Goal: Task Accomplishment & Management: Manage account settings

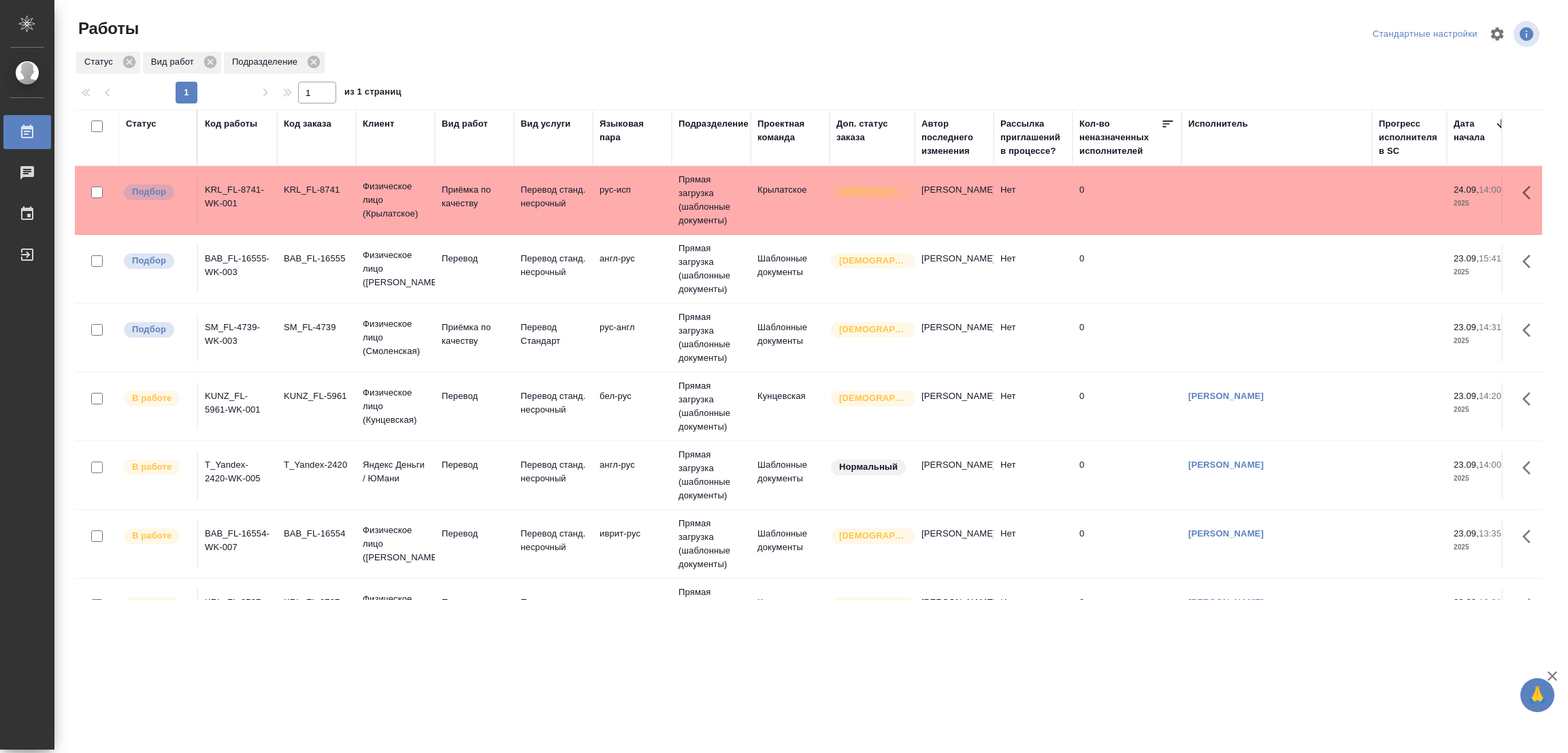
click at [464, 250] on td "Перевод" at bounding box center [474, 269] width 79 height 48
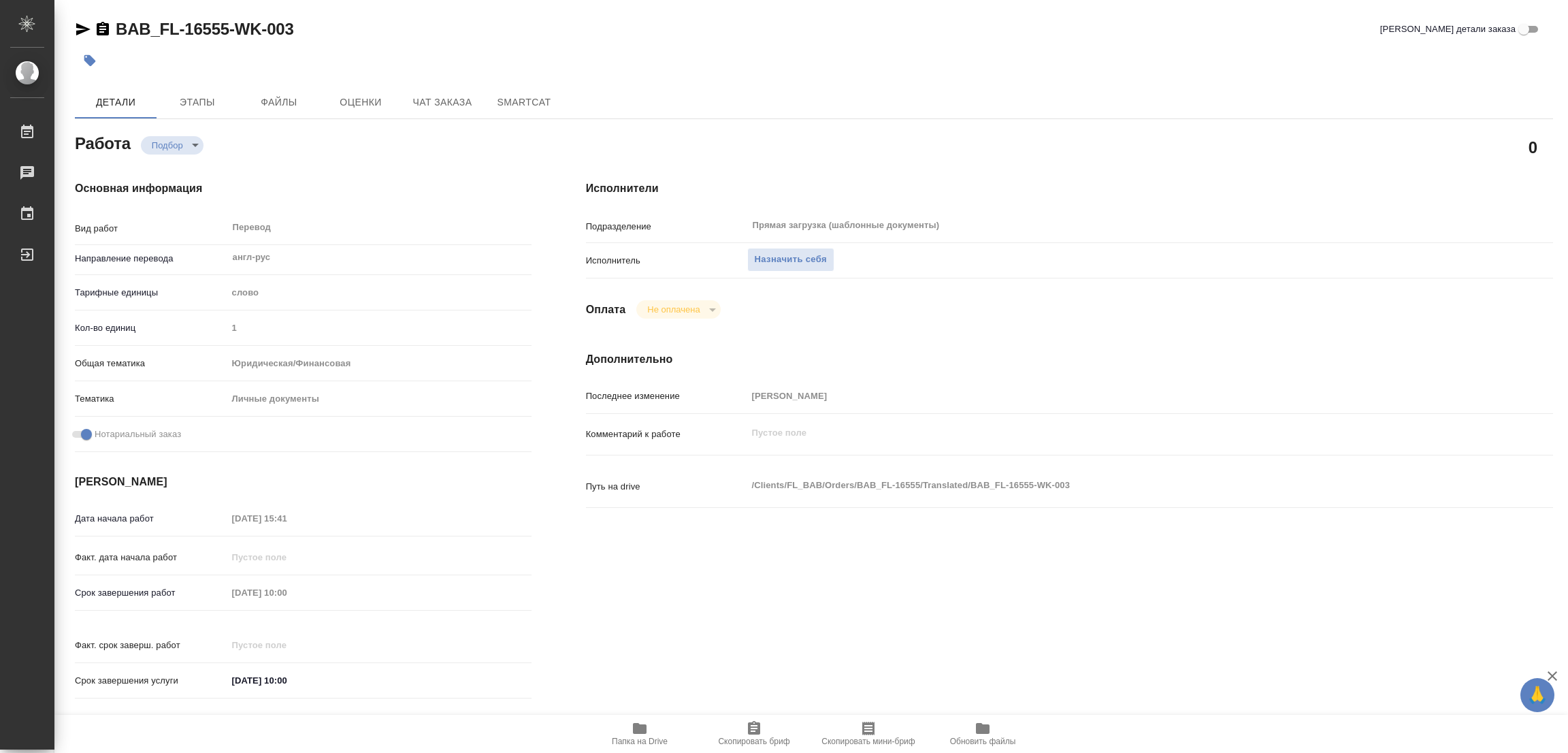
type textarea "x"
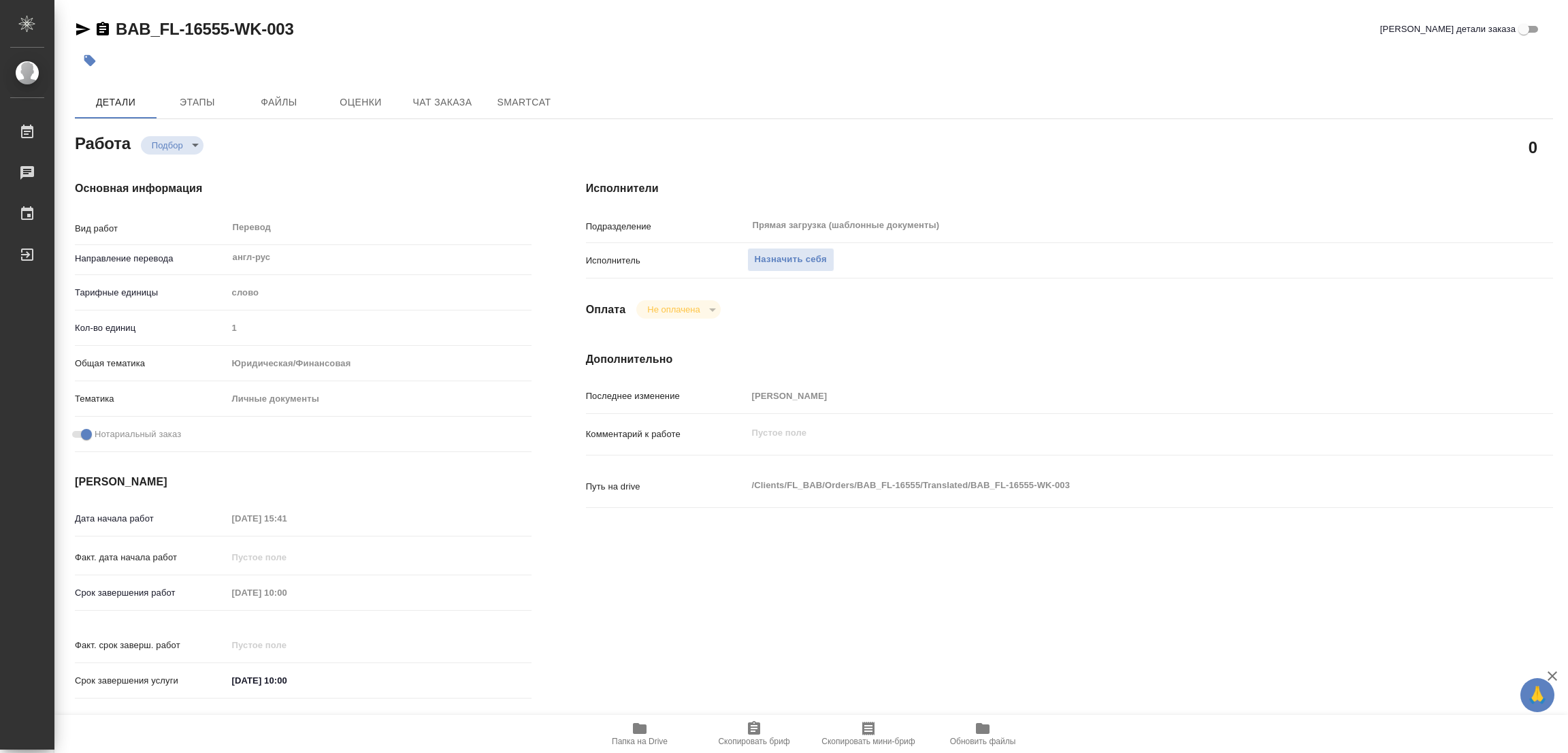
type textarea "x"
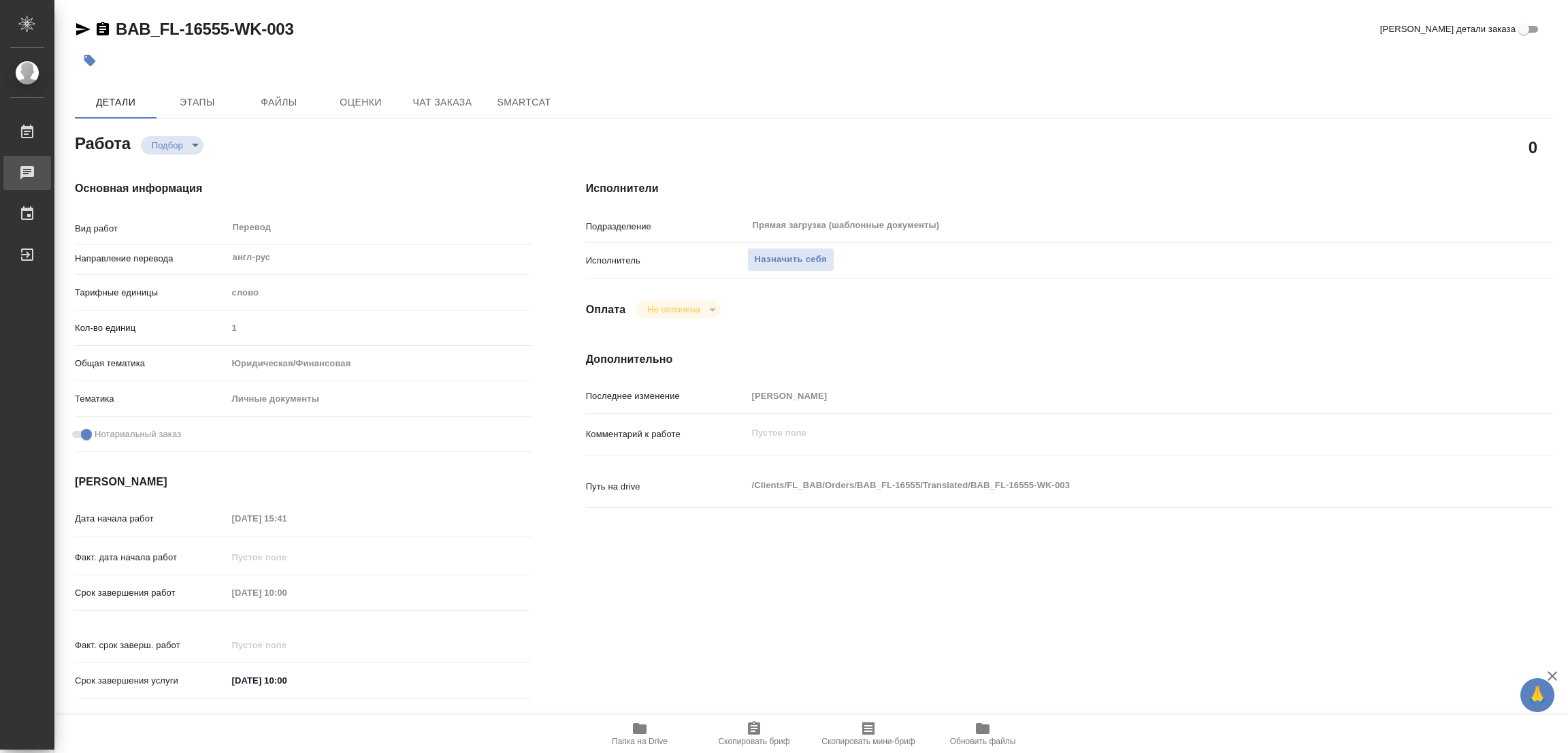
type textarea "x"
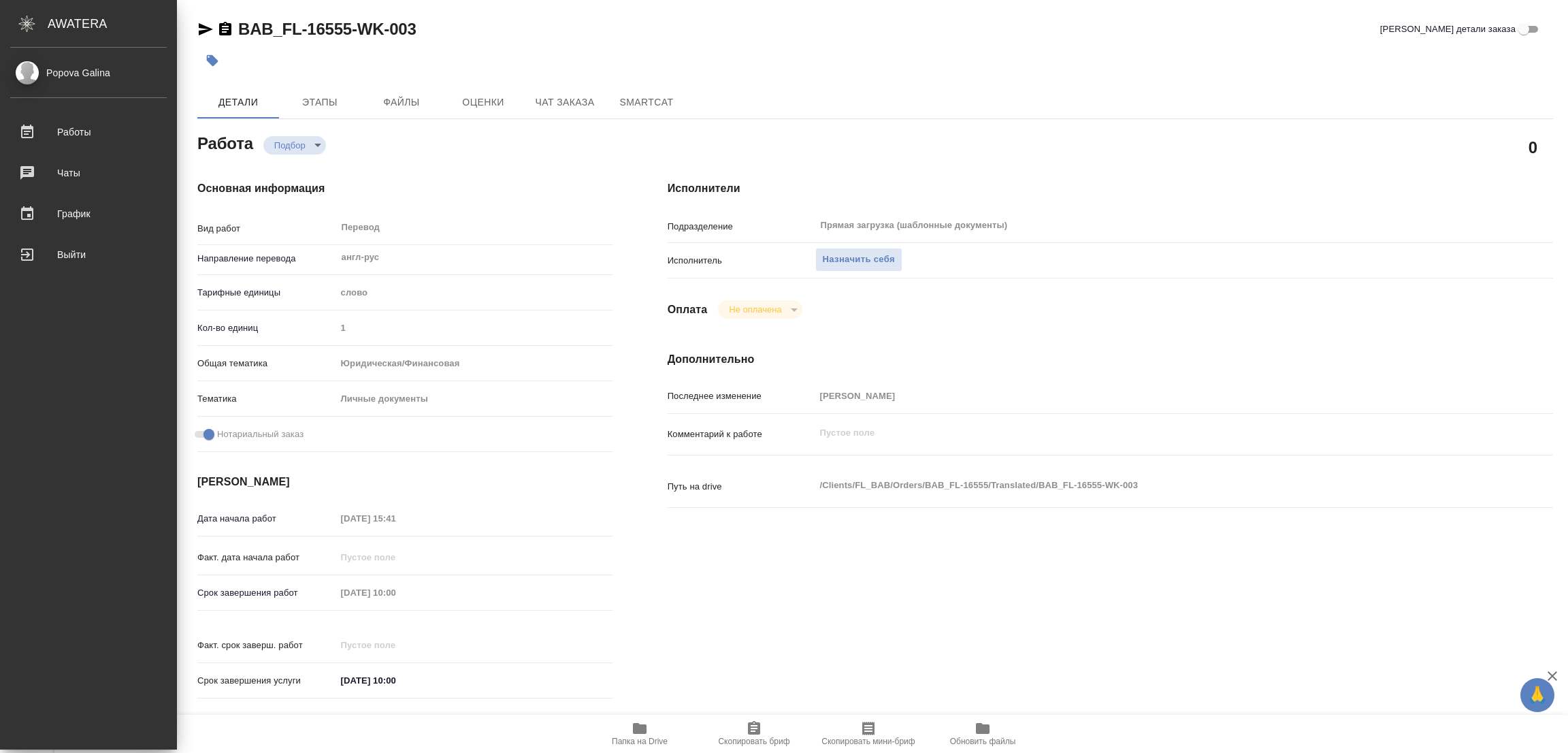
type textarea "x"
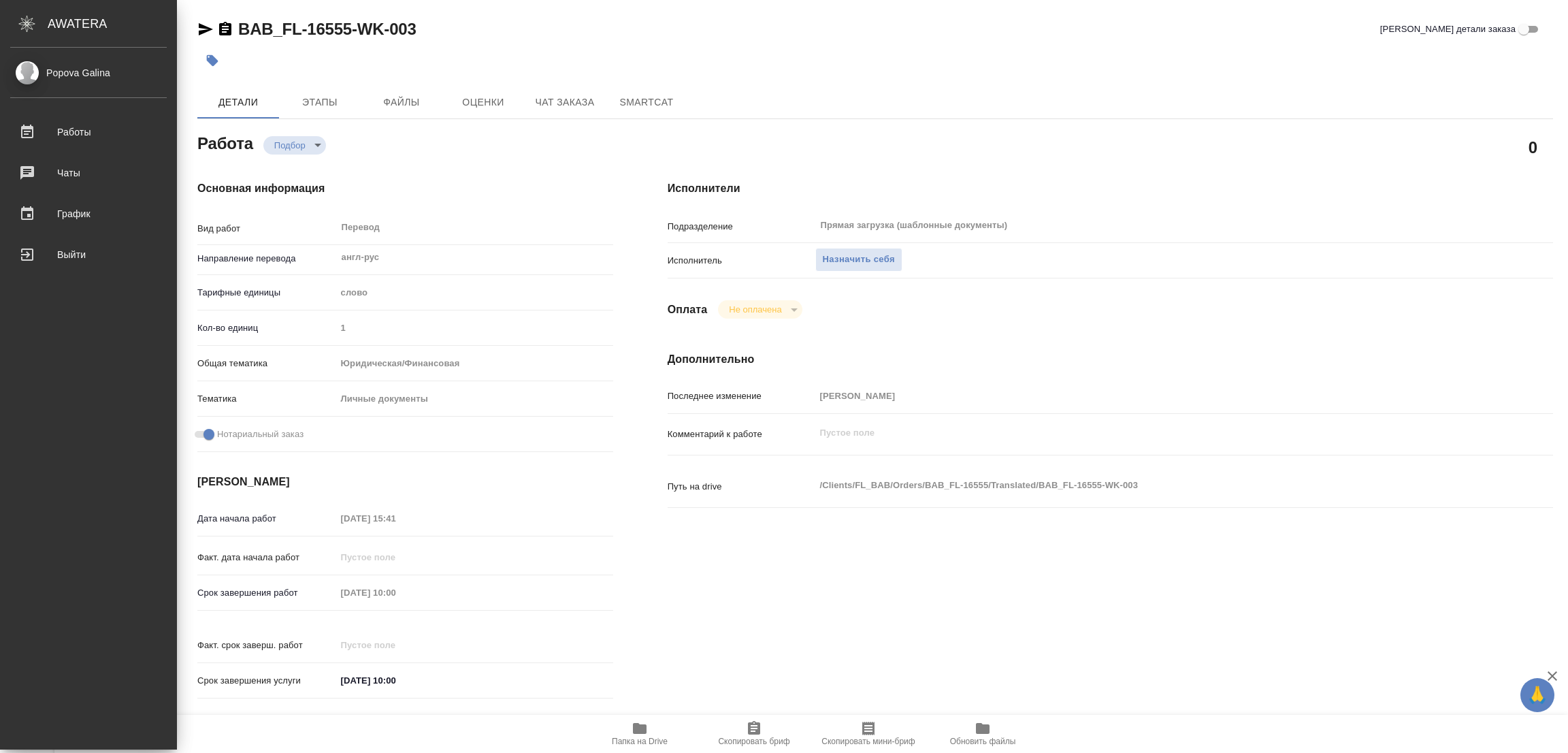
type textarea "x"
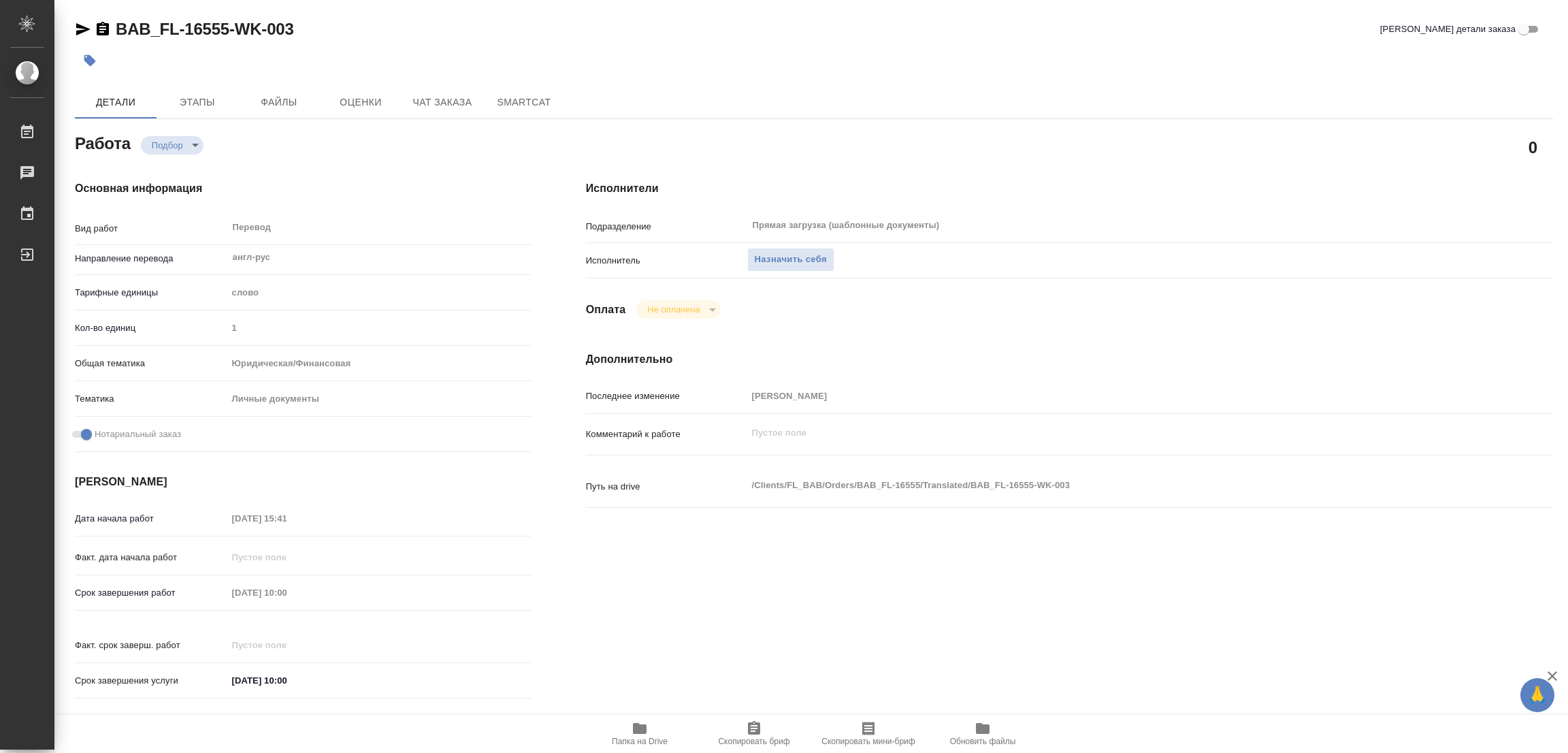
type textarea "x"
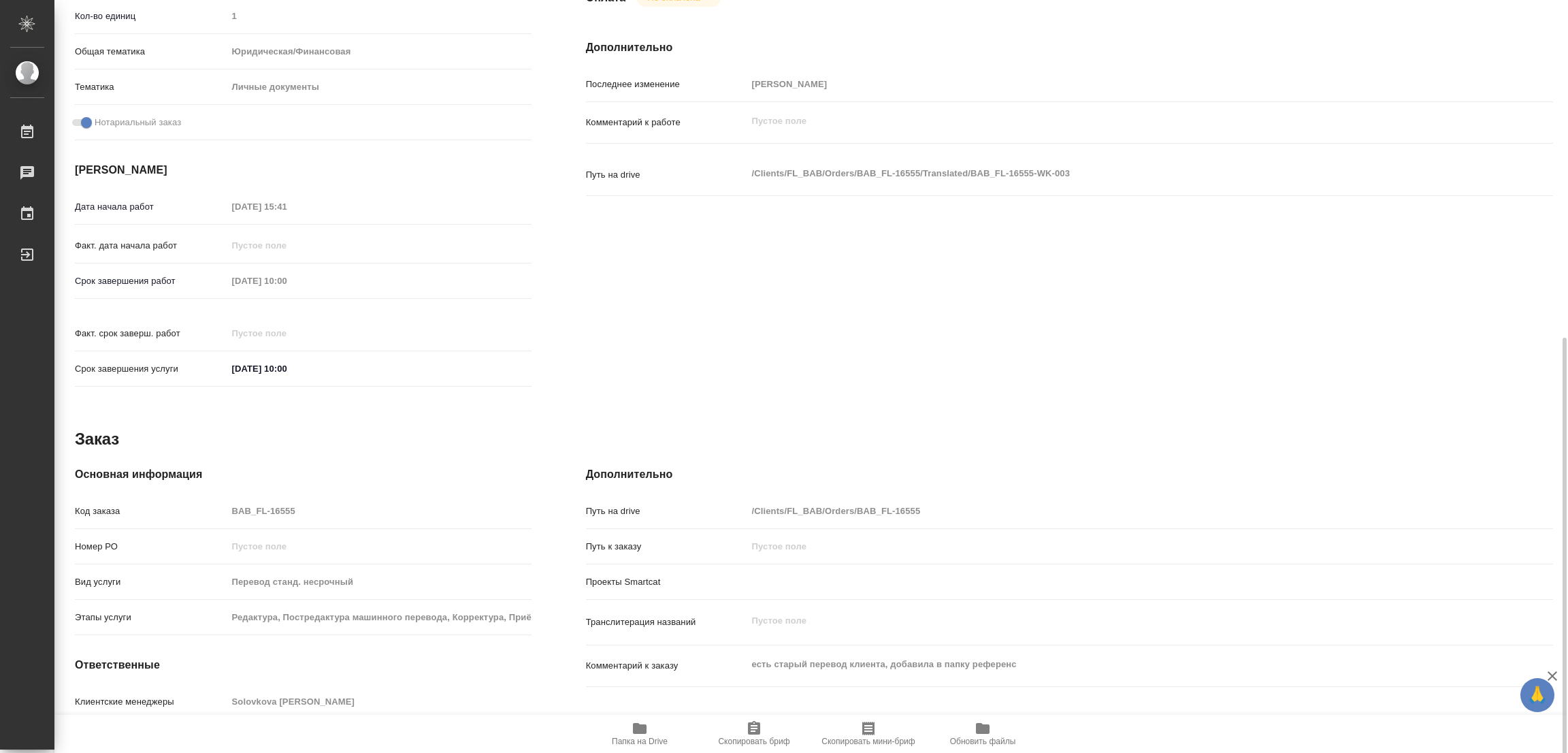
scroll to position [405, 0]
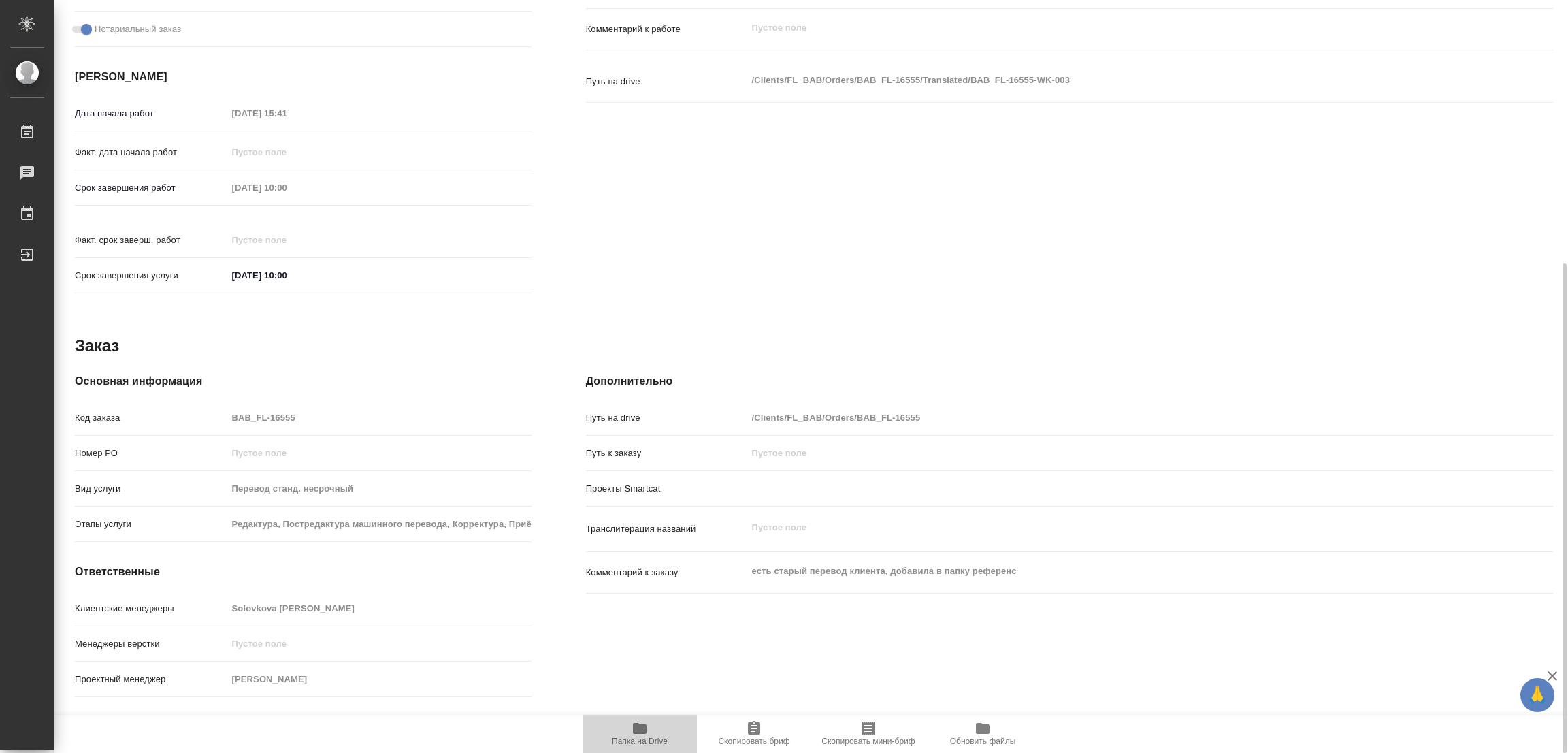
click at [646, 733] on icon "button" at bounding box center [640, 729] width 14 height 11
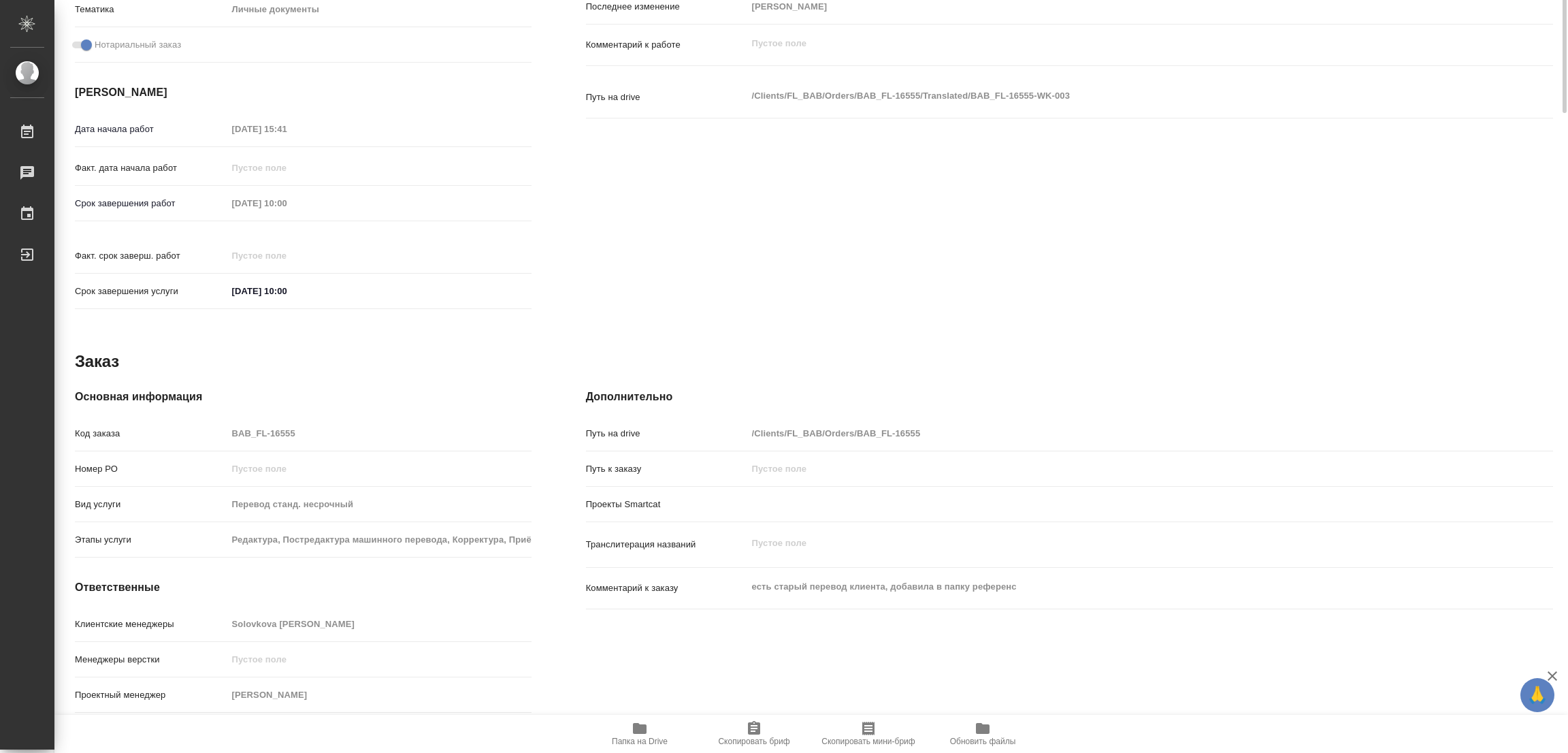
scroll to position [0, 0]
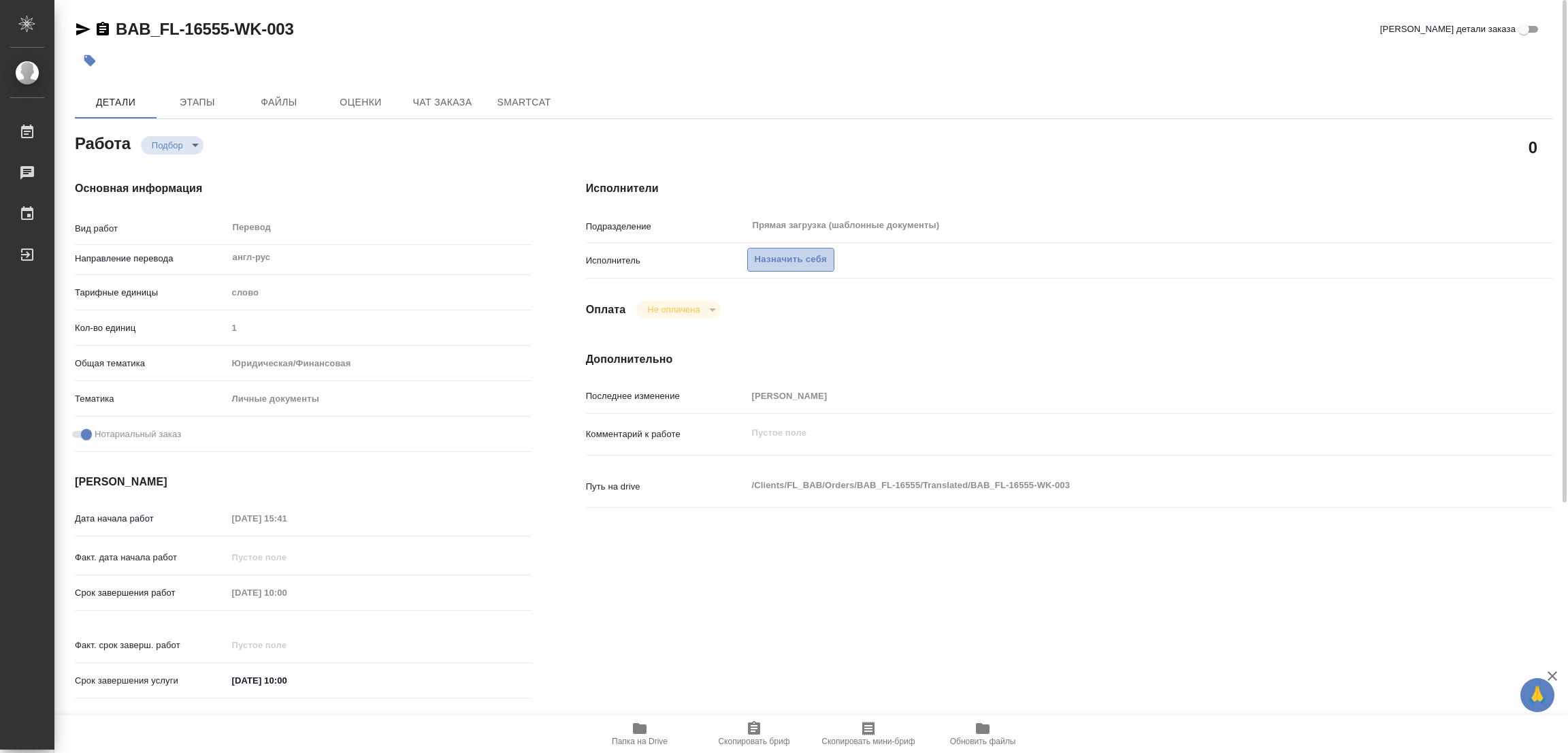
click at [791, 254] on span "Назначить себя" at bounding box center [790, 260] width 72 height 16
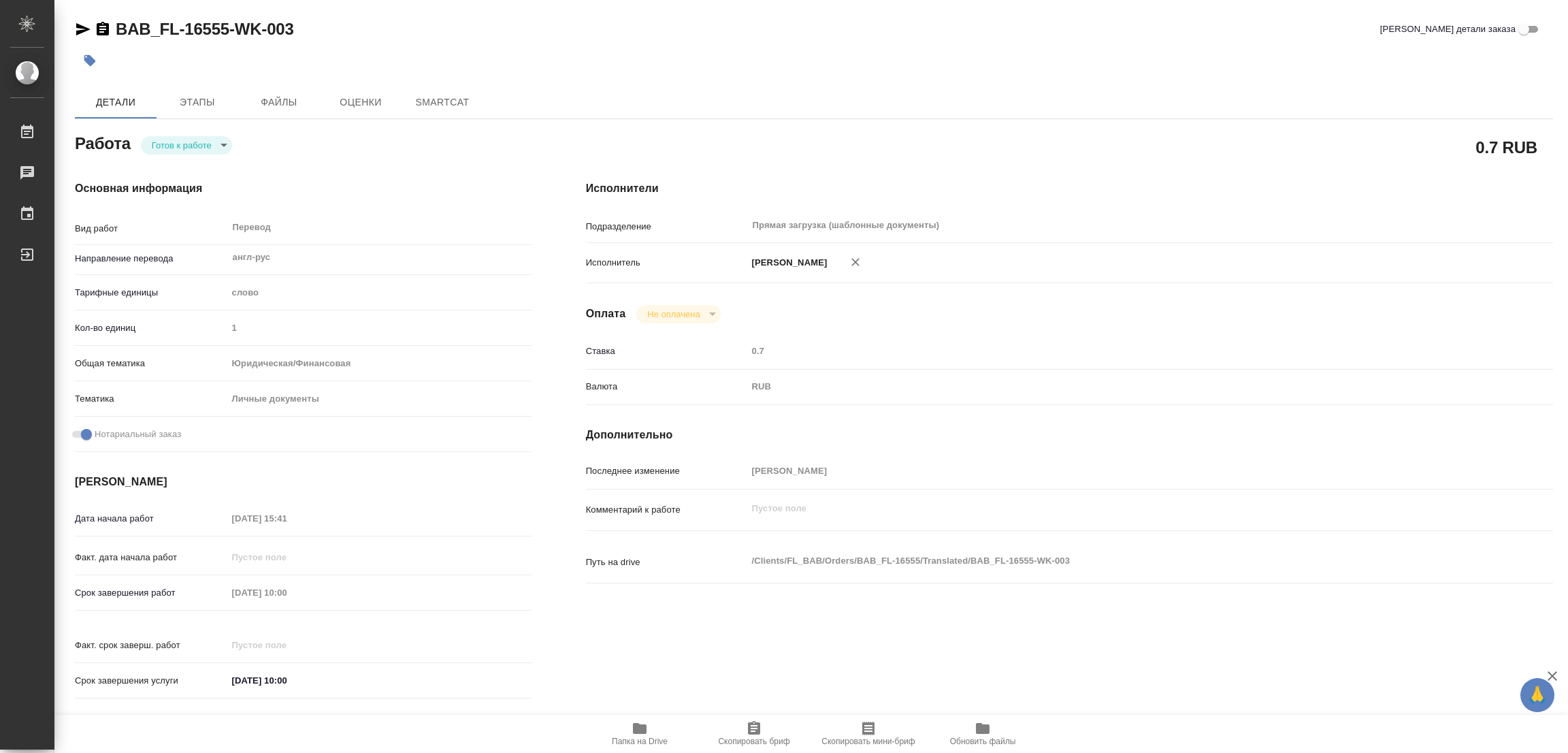
type textarea "x"
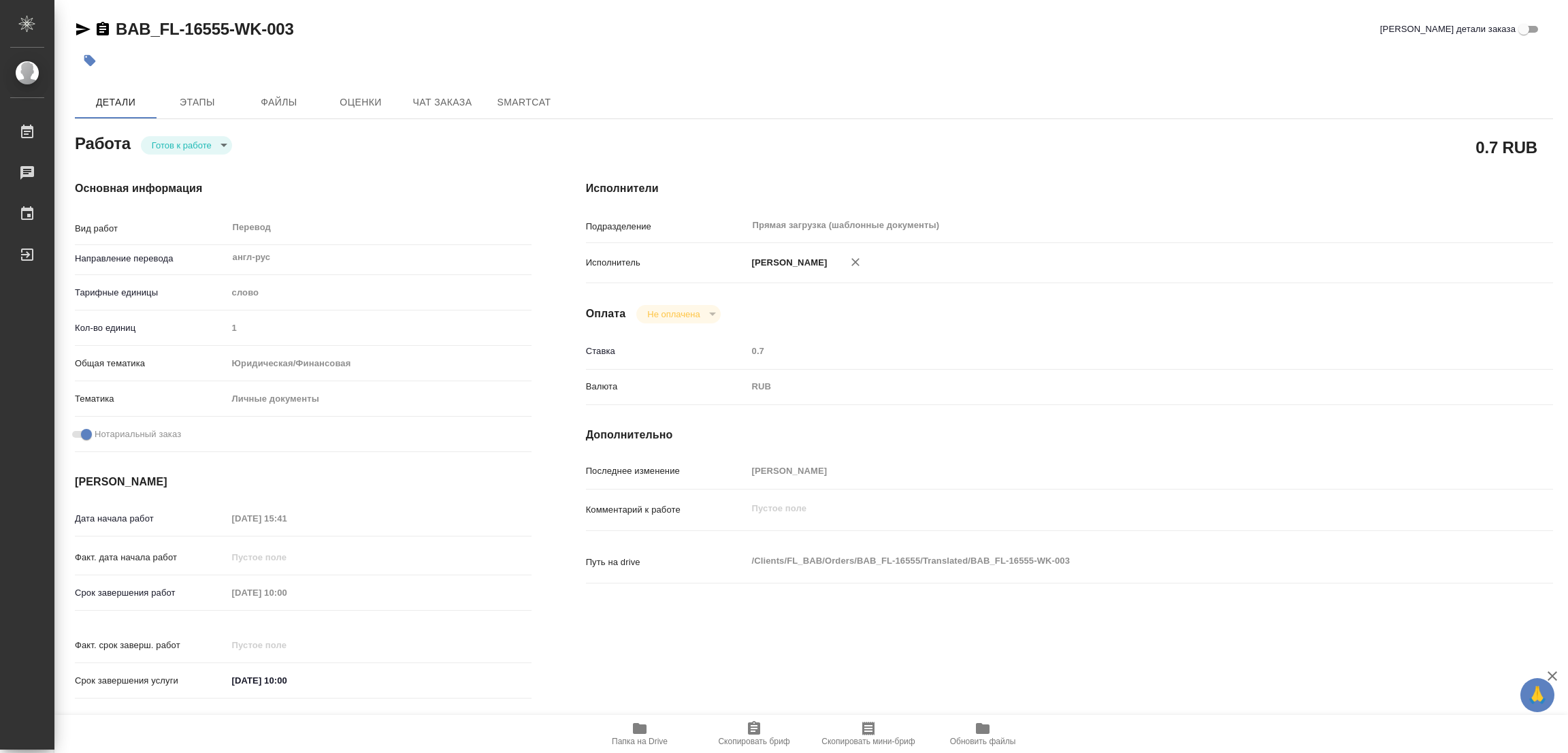
type textarea "x"
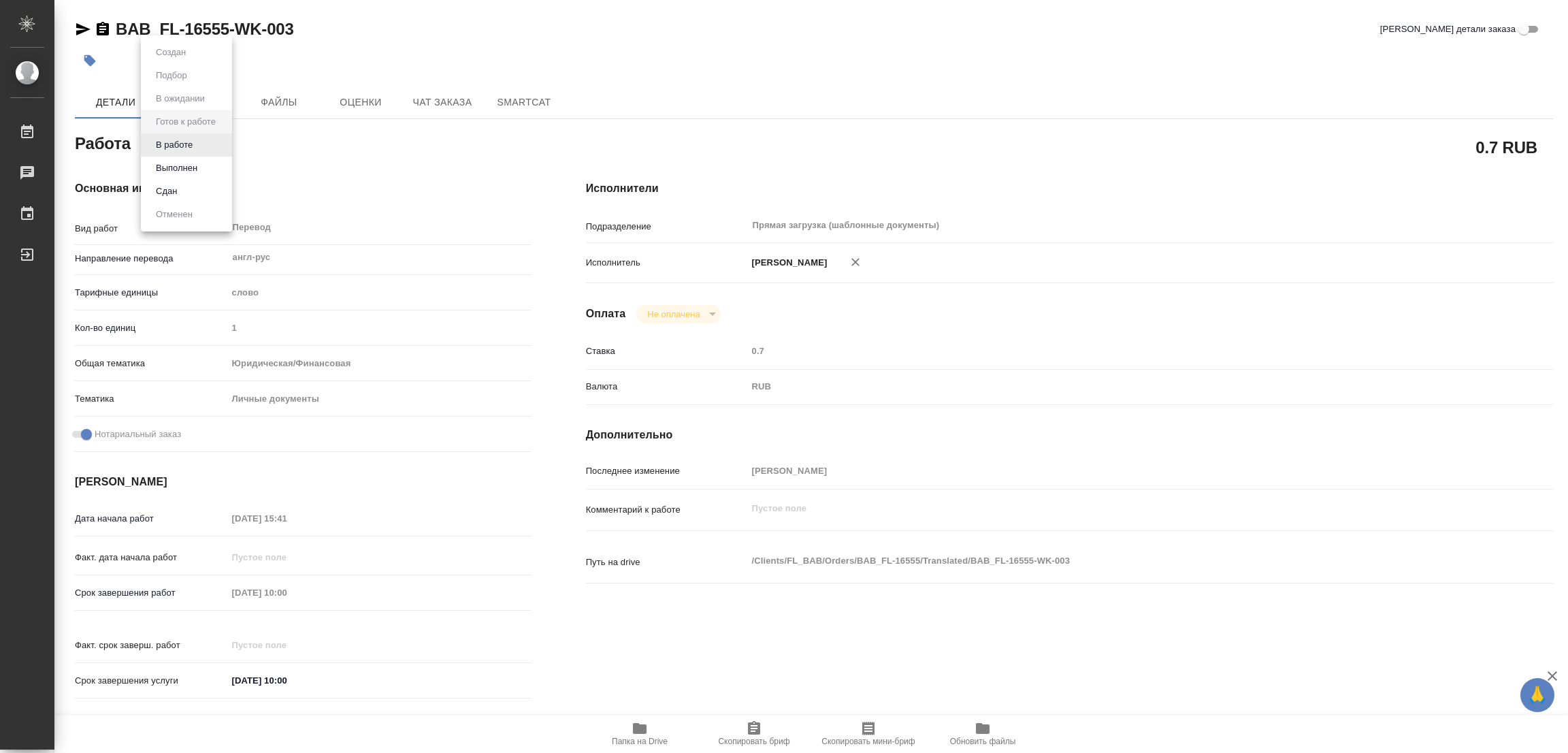
click at [194, 144] on body "🙏 .cls-1 fill:#fff; AWATERA Popova Galina Работы Чаты График Выйти BAB_FL-16555…" at bounding box center [784, 376] width 1568 height 753
type textarea "x"
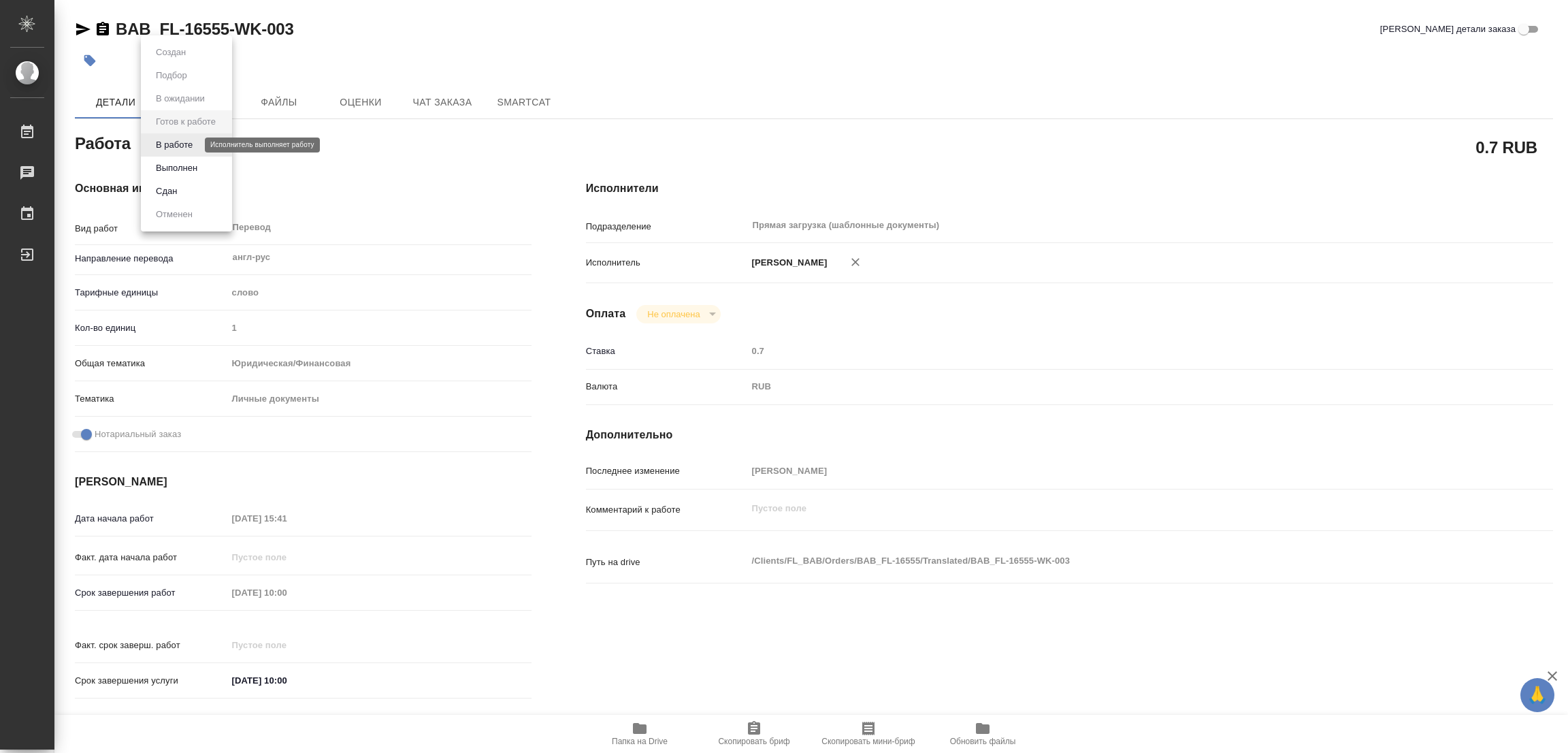
type textarea "x"
click at [194, 144] on button "В работе" at bounding box center [174, 145] width 45 height 15
type textarea "x"
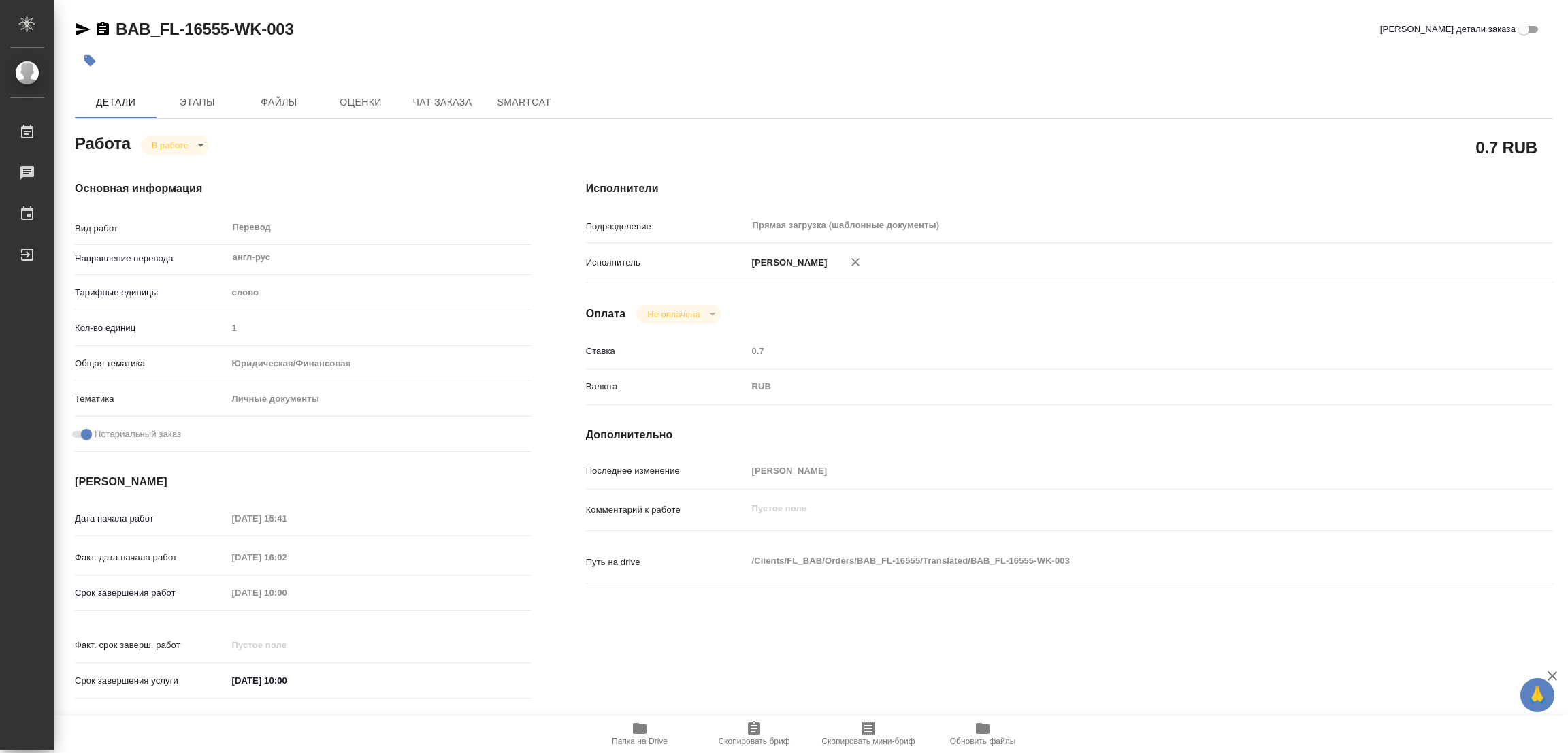
type textarea "x"
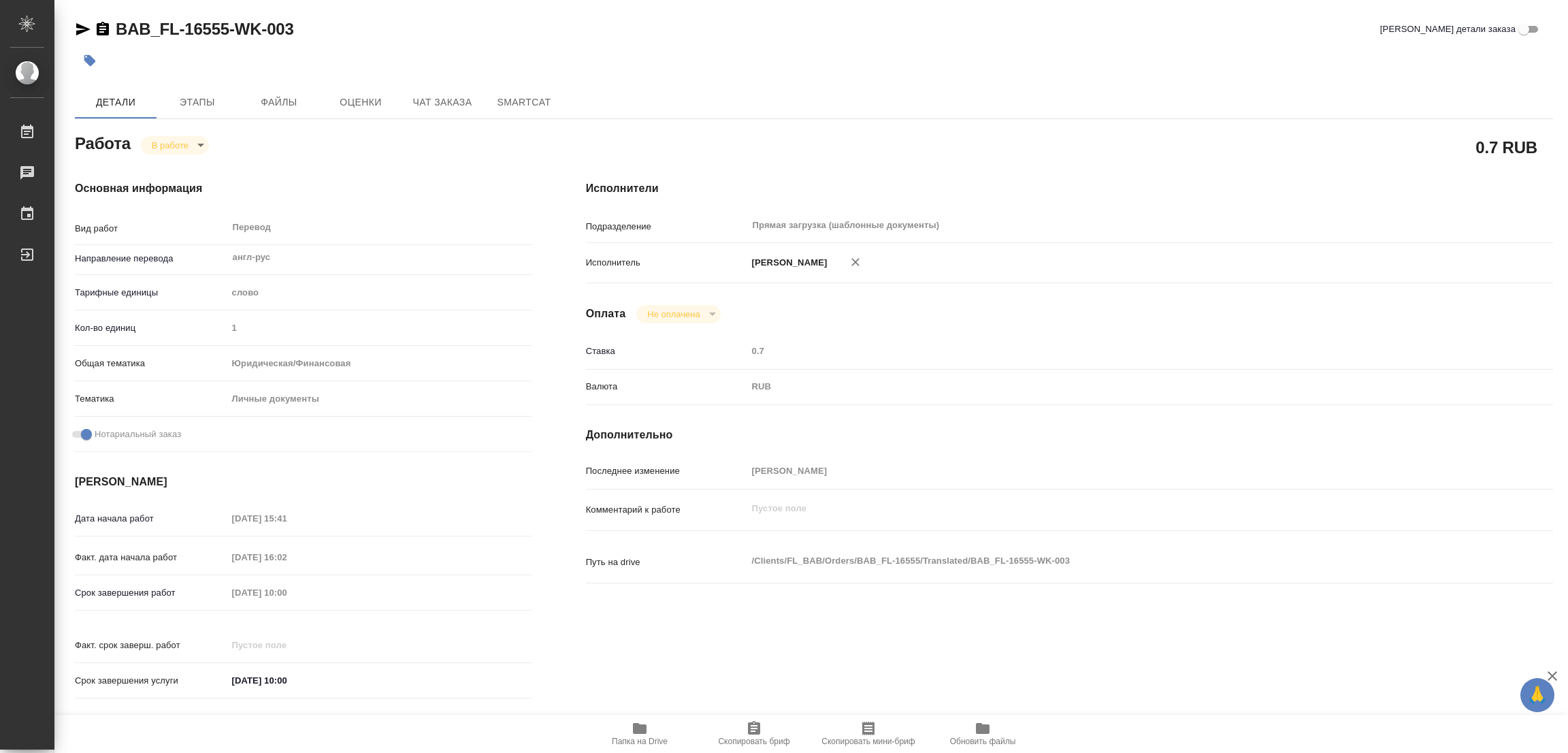
type textarea "x"
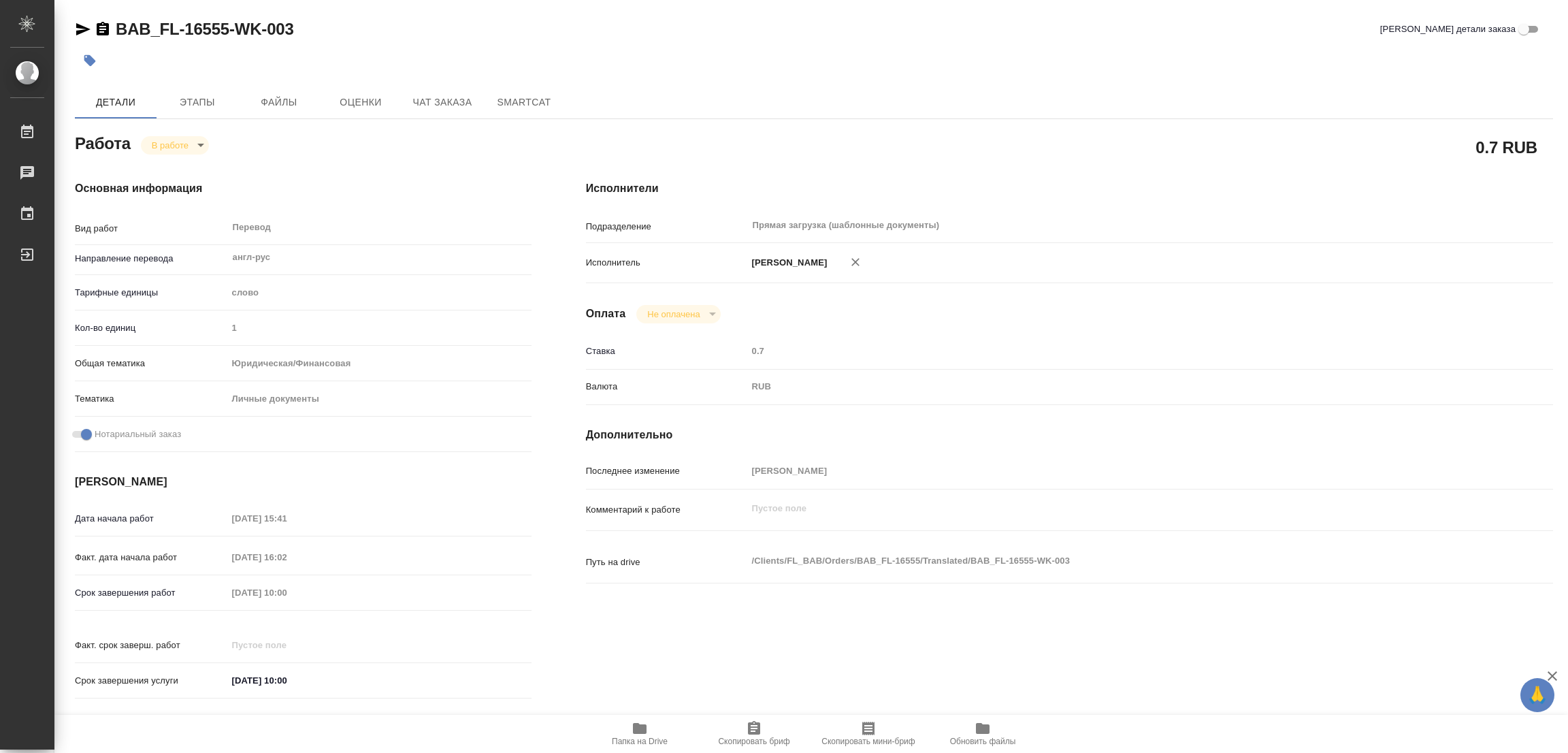
type textarea "x"
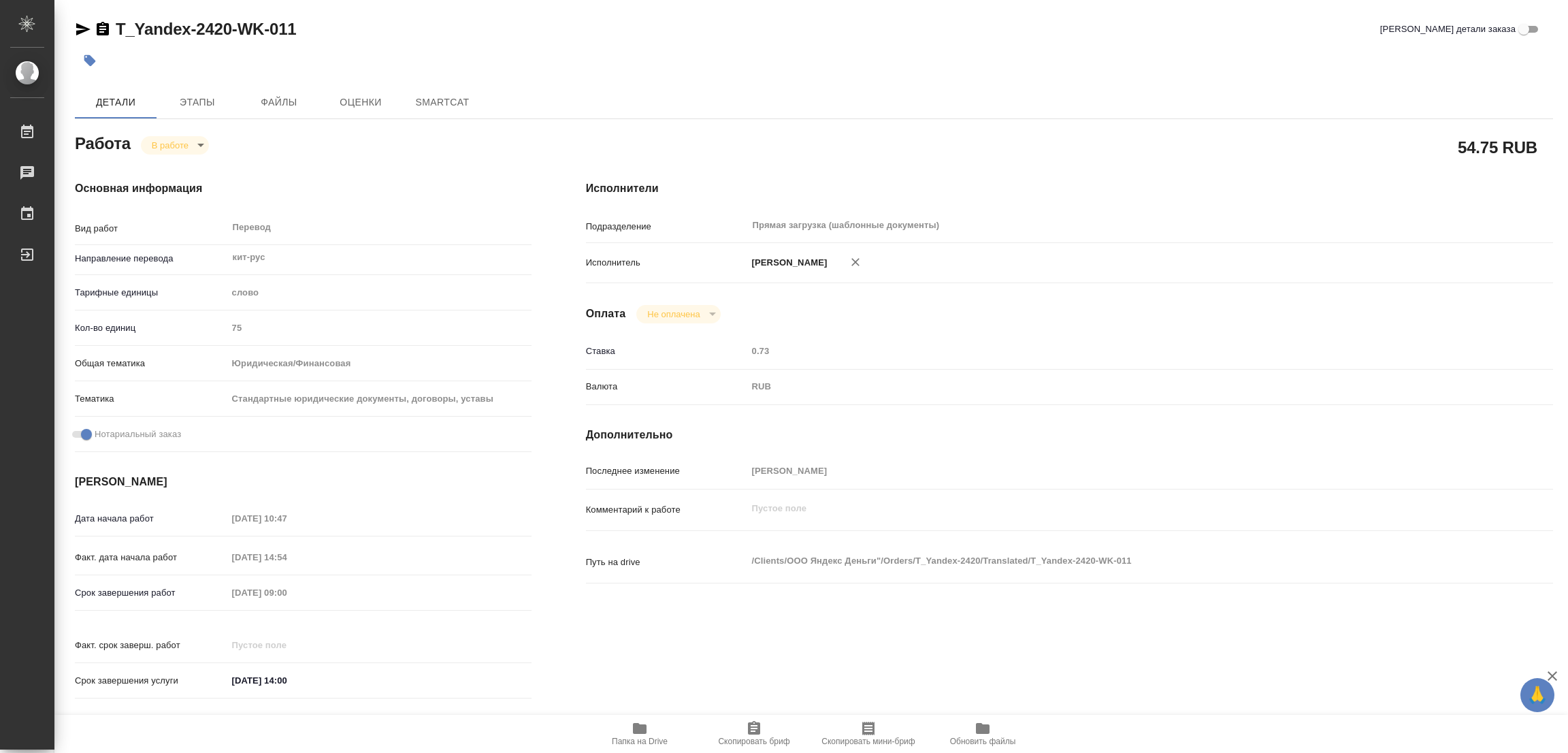
type textarea "x"
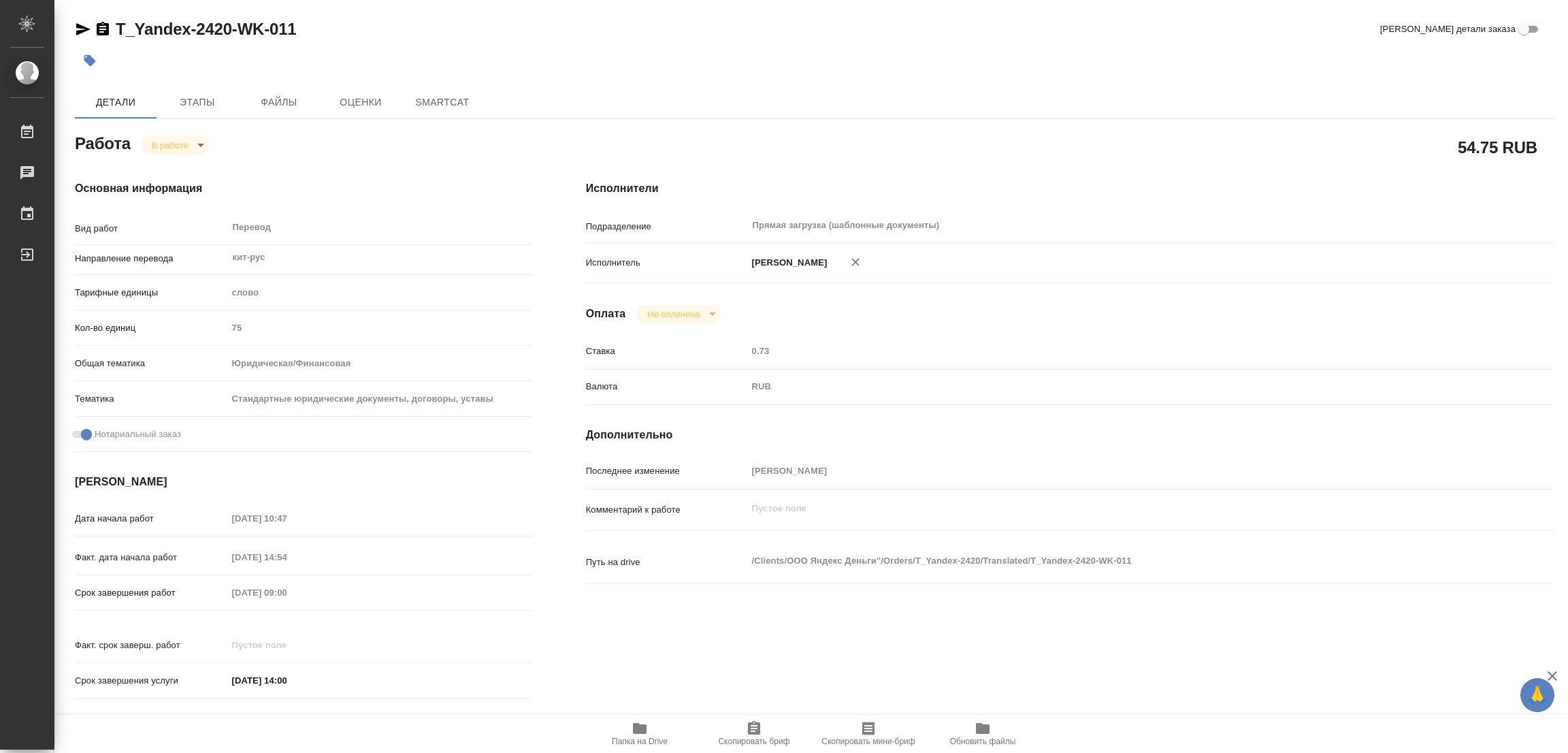
type textarea "x"
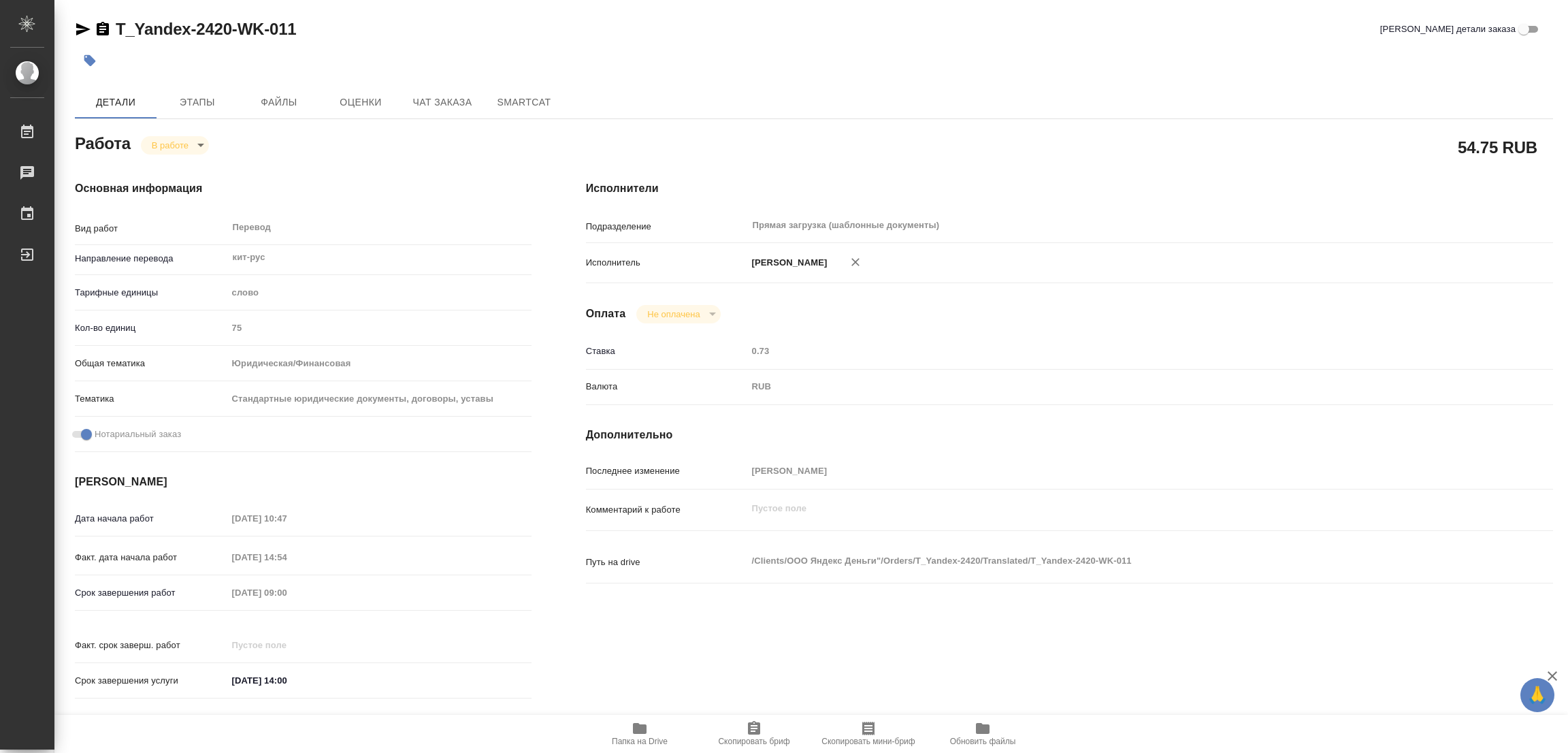
type textarea "x"
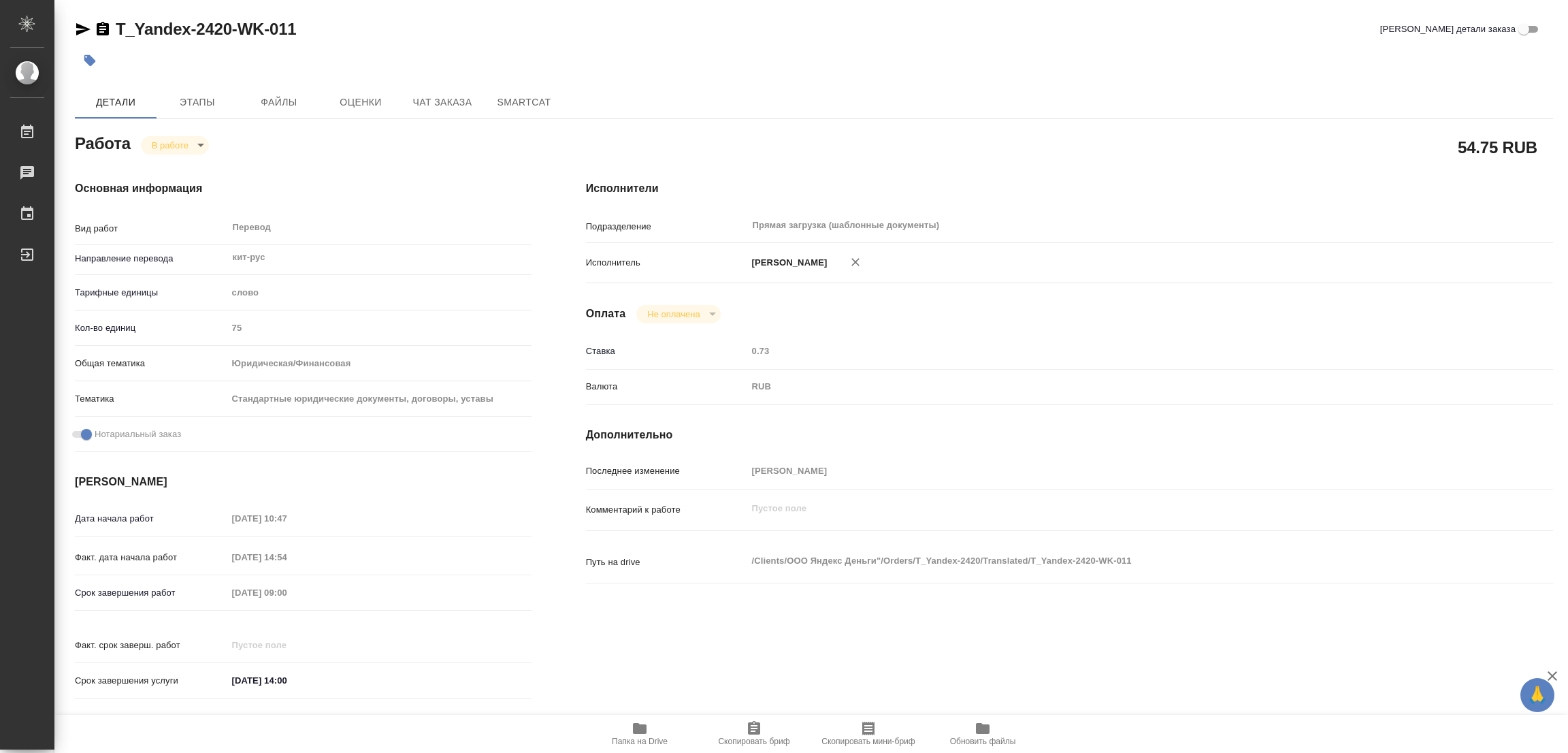
type textarea "x"
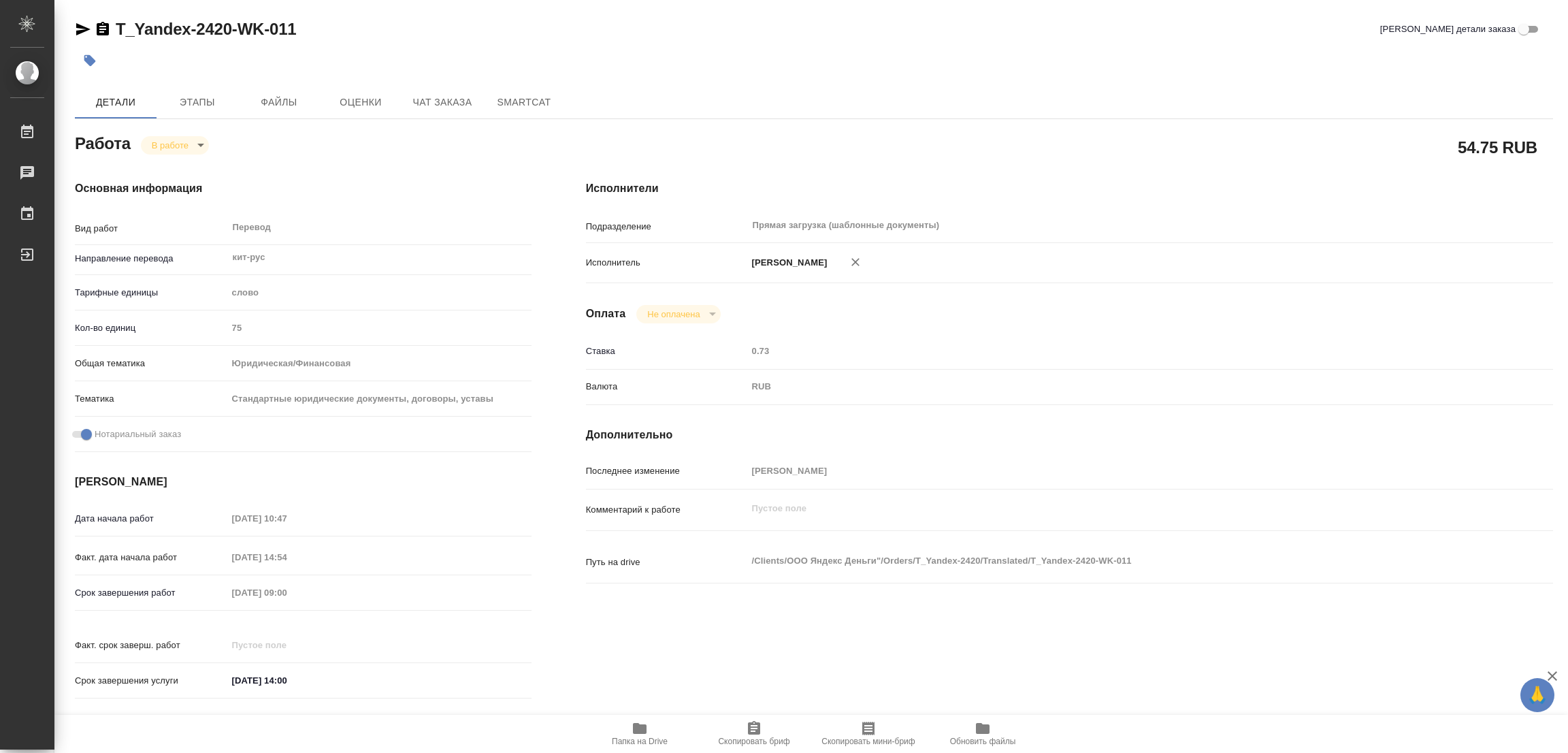
type textarea "x"
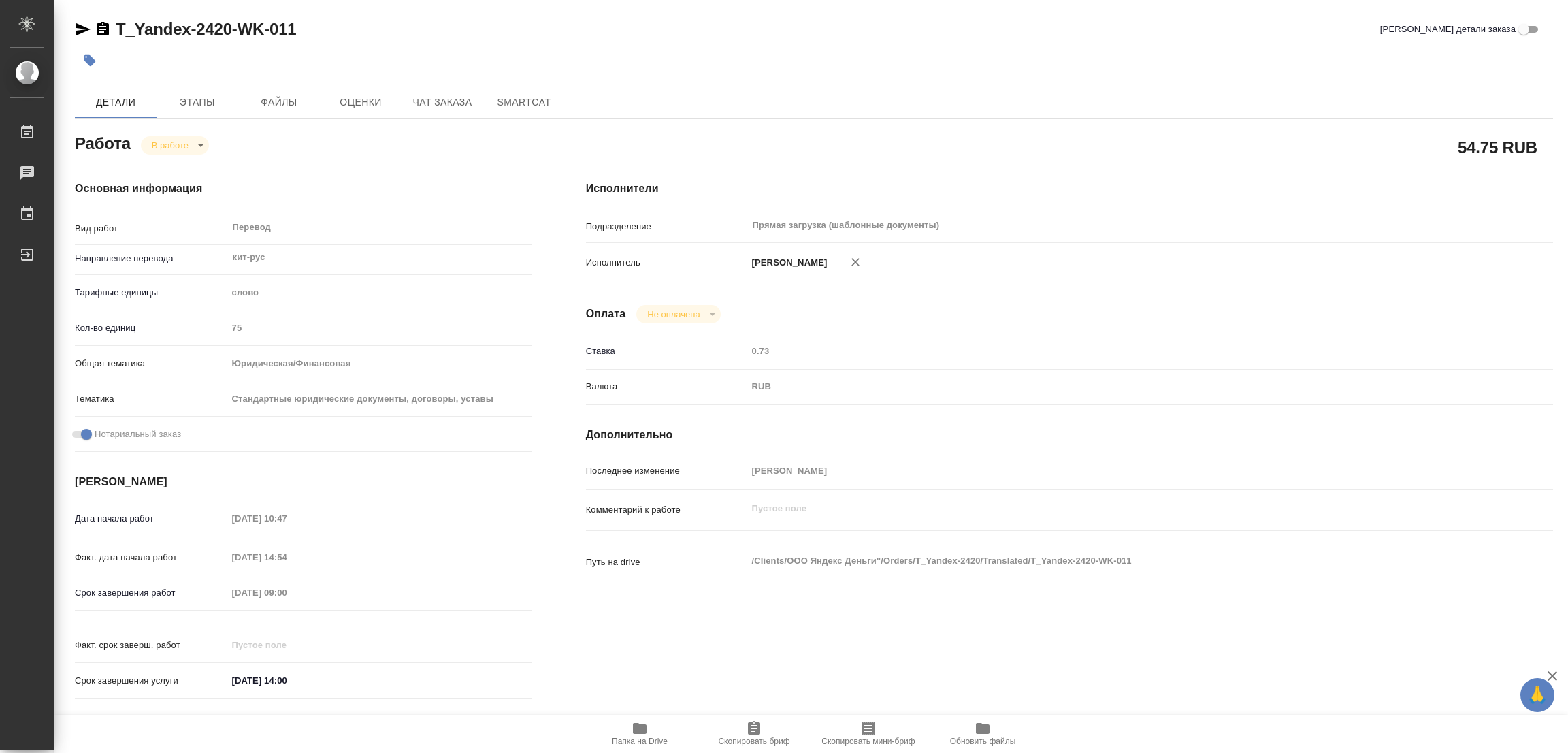
type textarea "x"
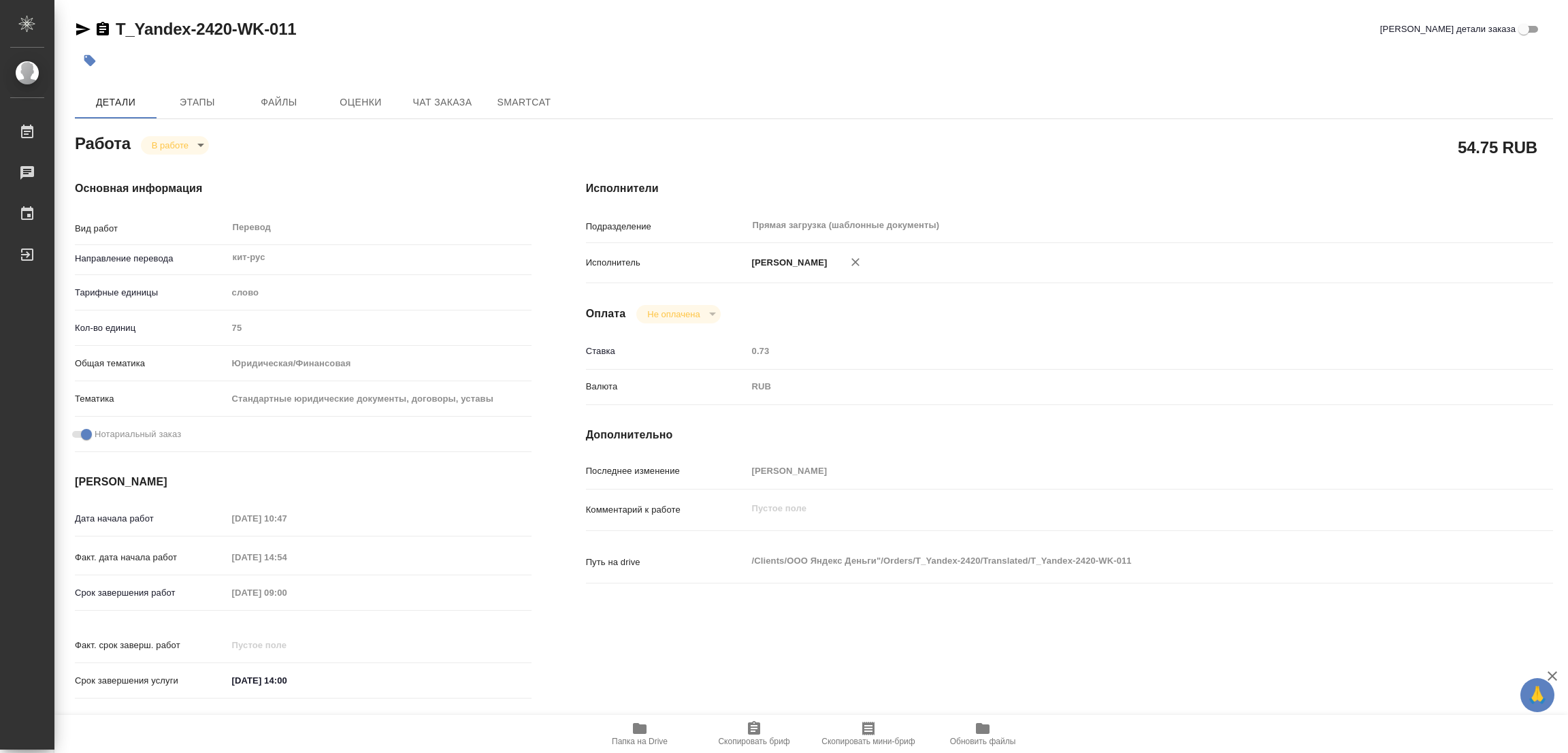
type textarea "x"
click at [636, 728] on icon "button" at bounding box center [640, 729] width 14 height 11
drag, startPoint x: 109, startPoint y: 11, endPoint x: 231, endPoint y: 25, distance: 122.8
click at [231, 25] on div "T_Yandex-2420-WK-011 Кратко детали заказа Детали Этапы Файлы Оценки Чат заказа …" at bounding box center [814, 571] width 1493 height 1143
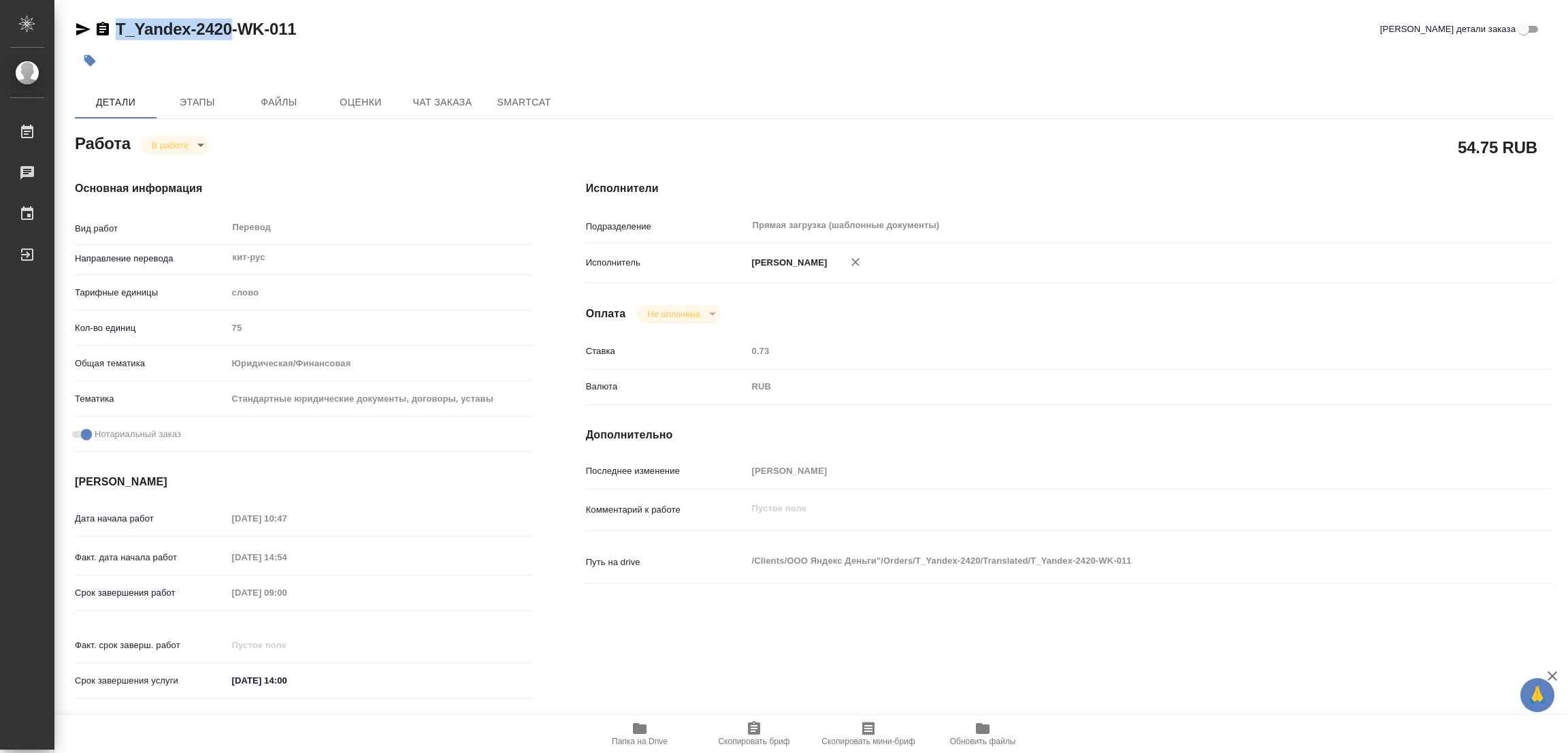
copy link "T_Yandex-2420"
click at [748, 720] on button "Скопировать бриф" at bounding box center [754, 734] width 114 height 38
type textarea "x"
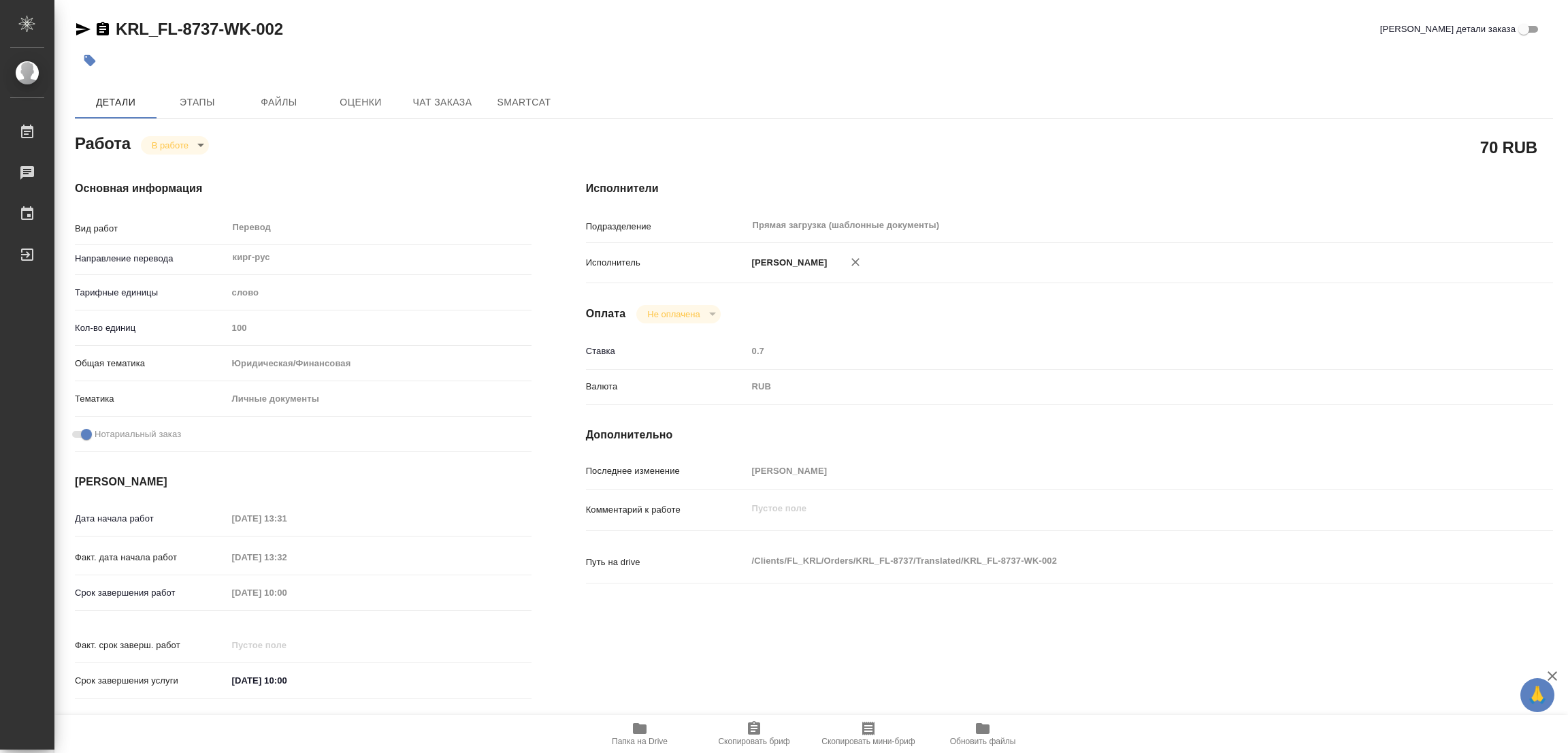
type textarea "x"
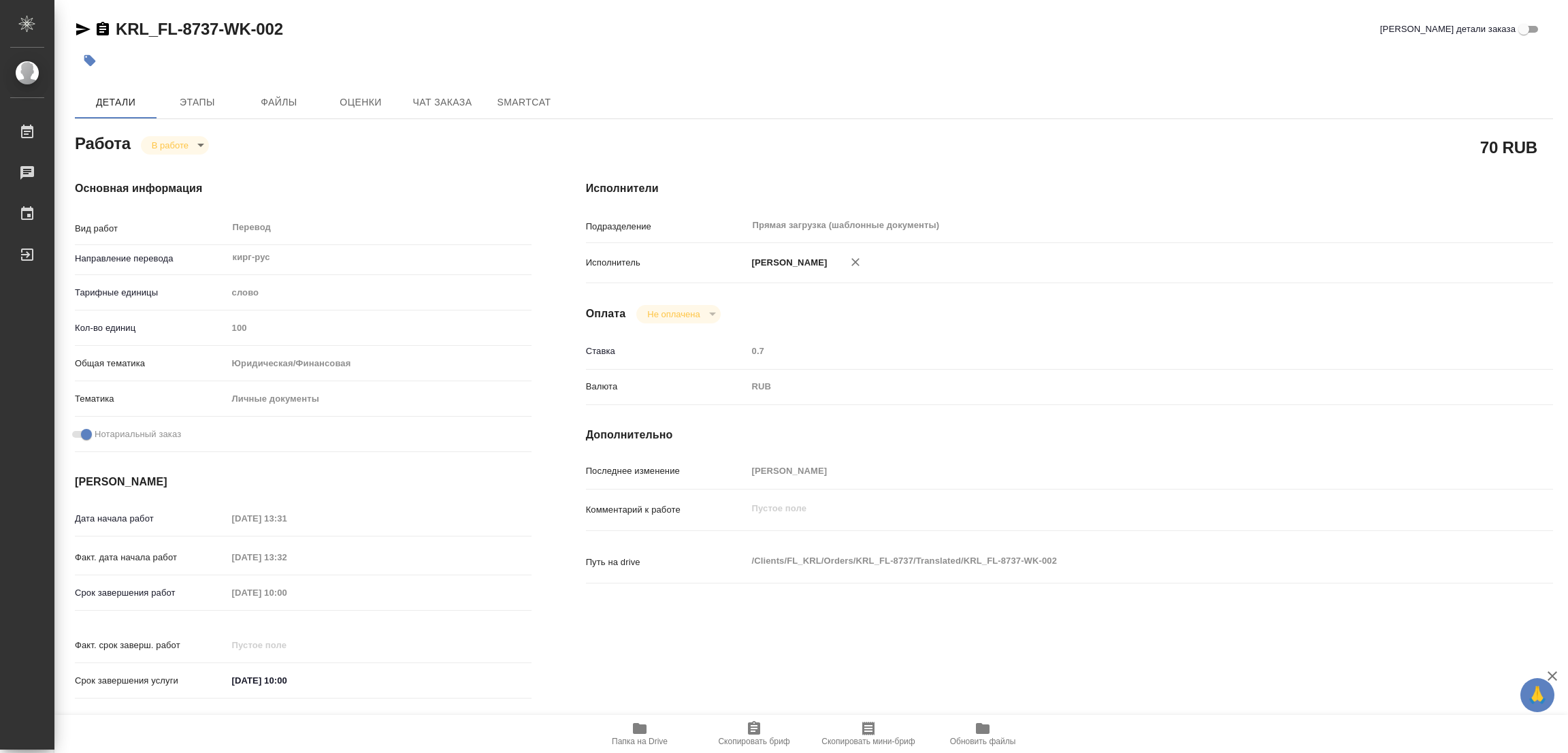
type textarea "x"
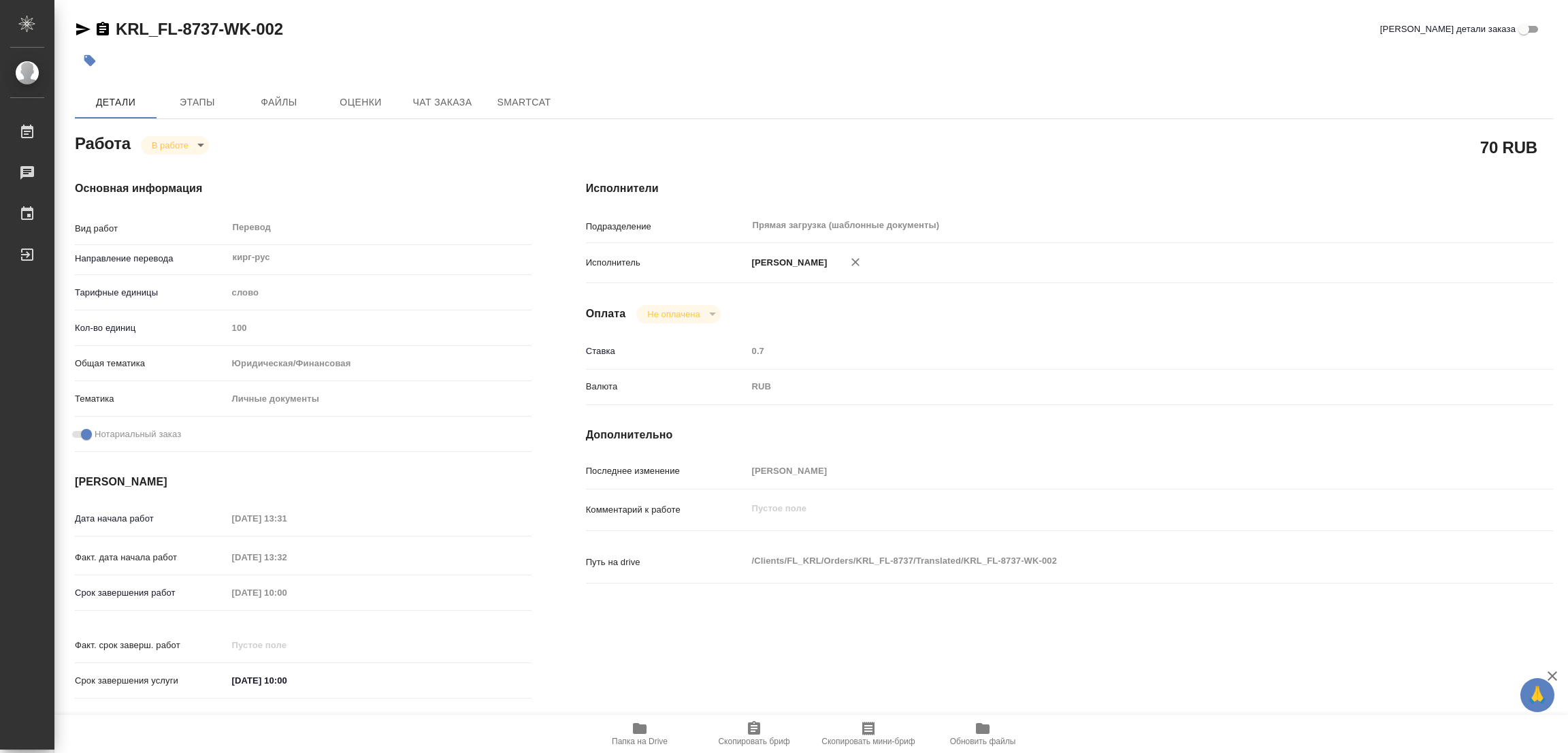
type textarea "x"
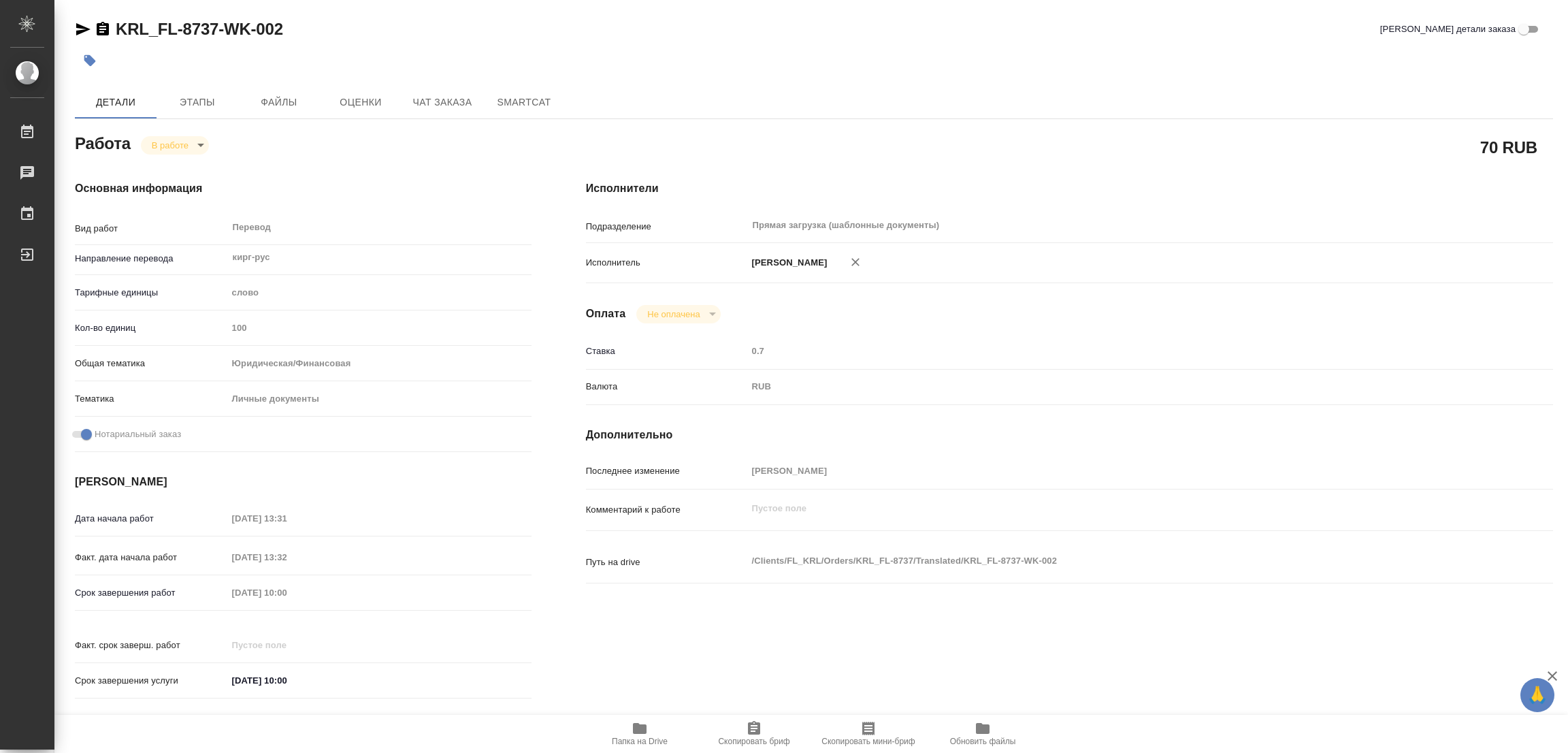
type textarea "x"
click at [751, 742] on span "Скопировать бриф" at bounding box center [753, 742] width 71 height 10
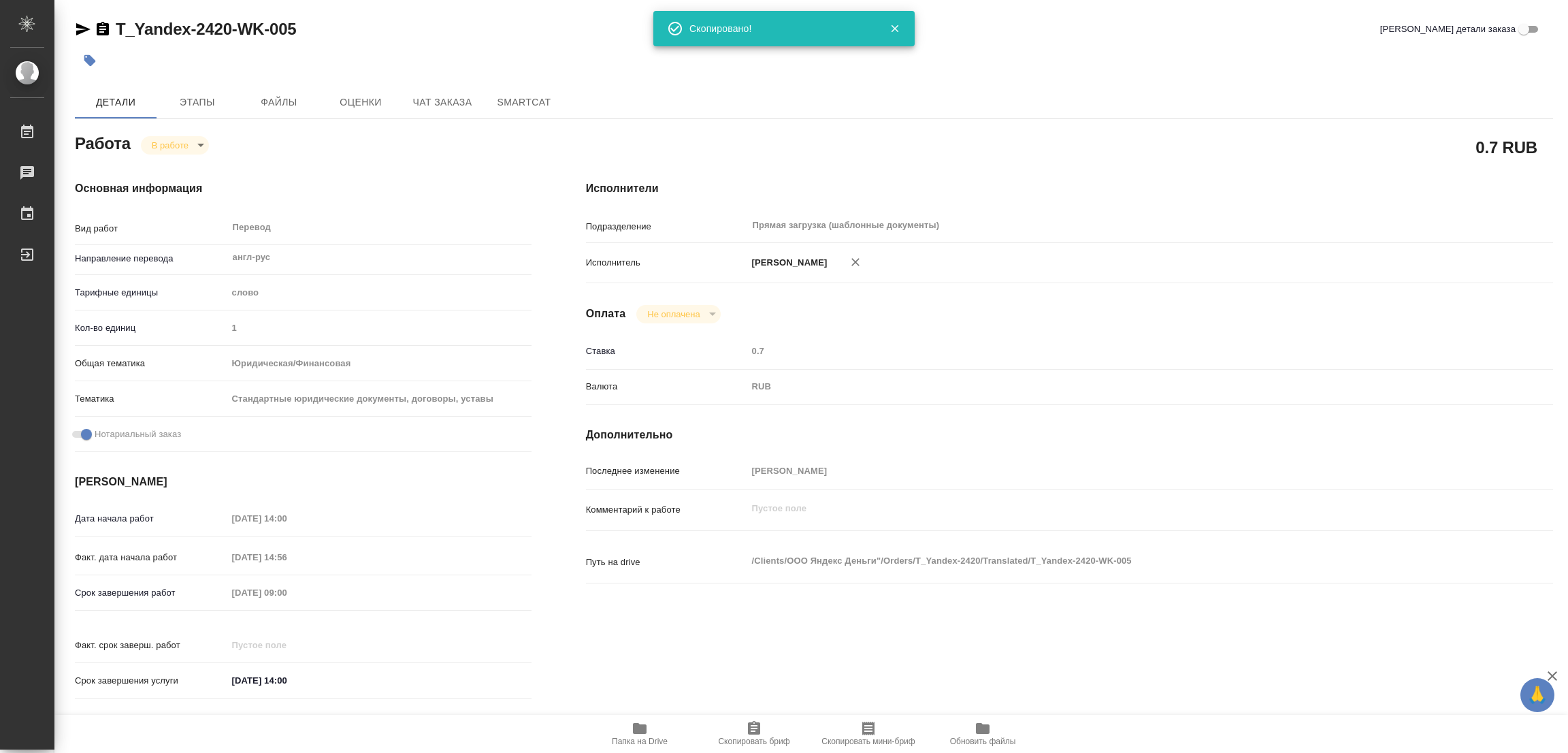
click at [1216, 39] on div "T_Yandex-2420-WK-005 Кратко детали заказа" at bounding box center [814, 29] width 1479 height 22
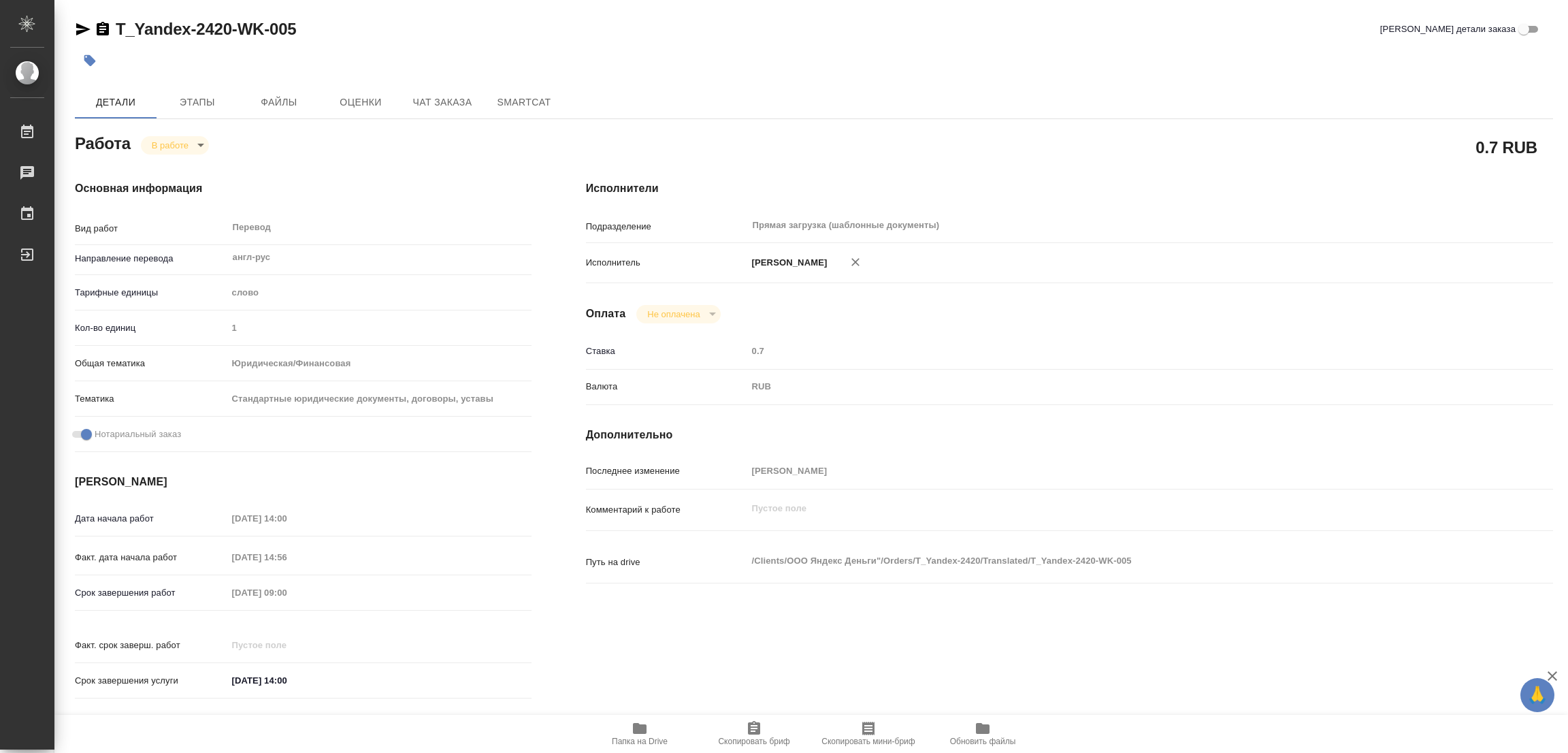
click at [153, 565] on div "Дата начала работ [DATE] 14:00 Факт. дата начала работ [DATE] 14:56 Срок заверш…" at bounding box center [303, 607] width 457 height 201
